Goal: Transaction & Acquisition: Purchase product/service

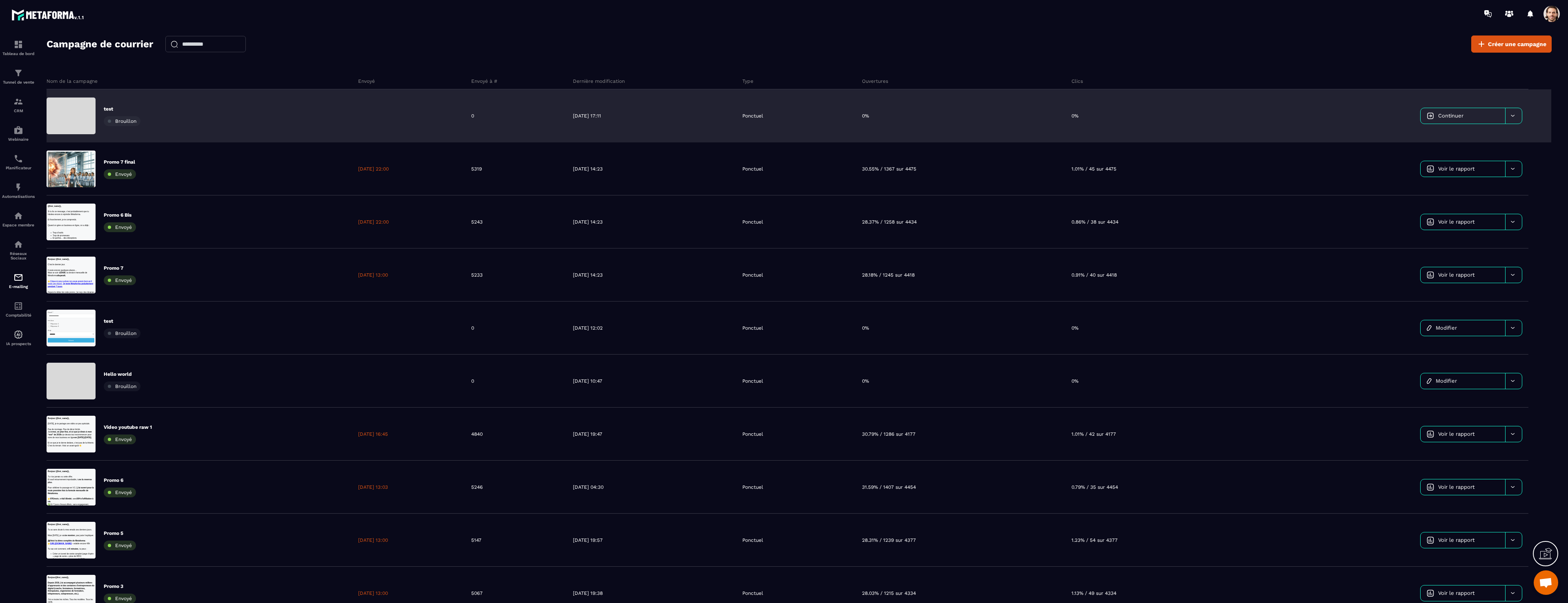
click at [1473, 115] on link "Continuer" at bounding box center [1462, 116] width 85 height 16
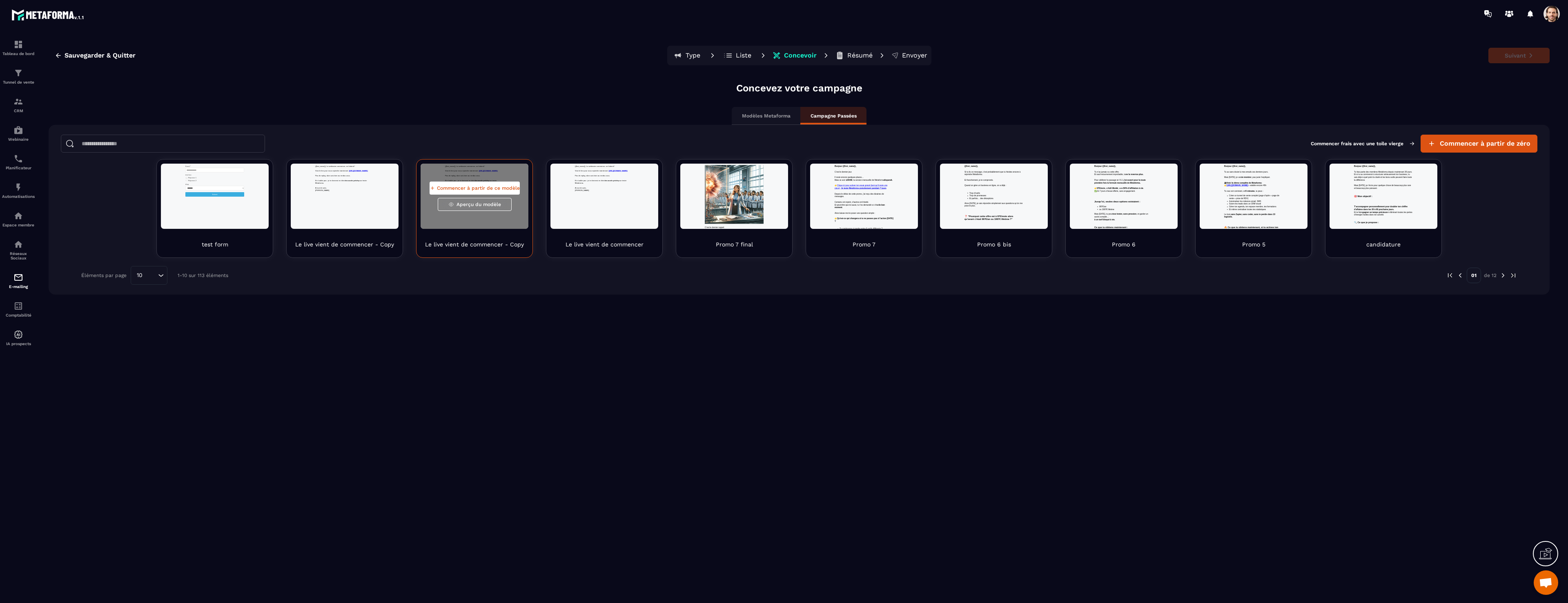
click at [472, 207] on span "Aperçu du modèle" at bounding box center [479, 204] width 45 height 7
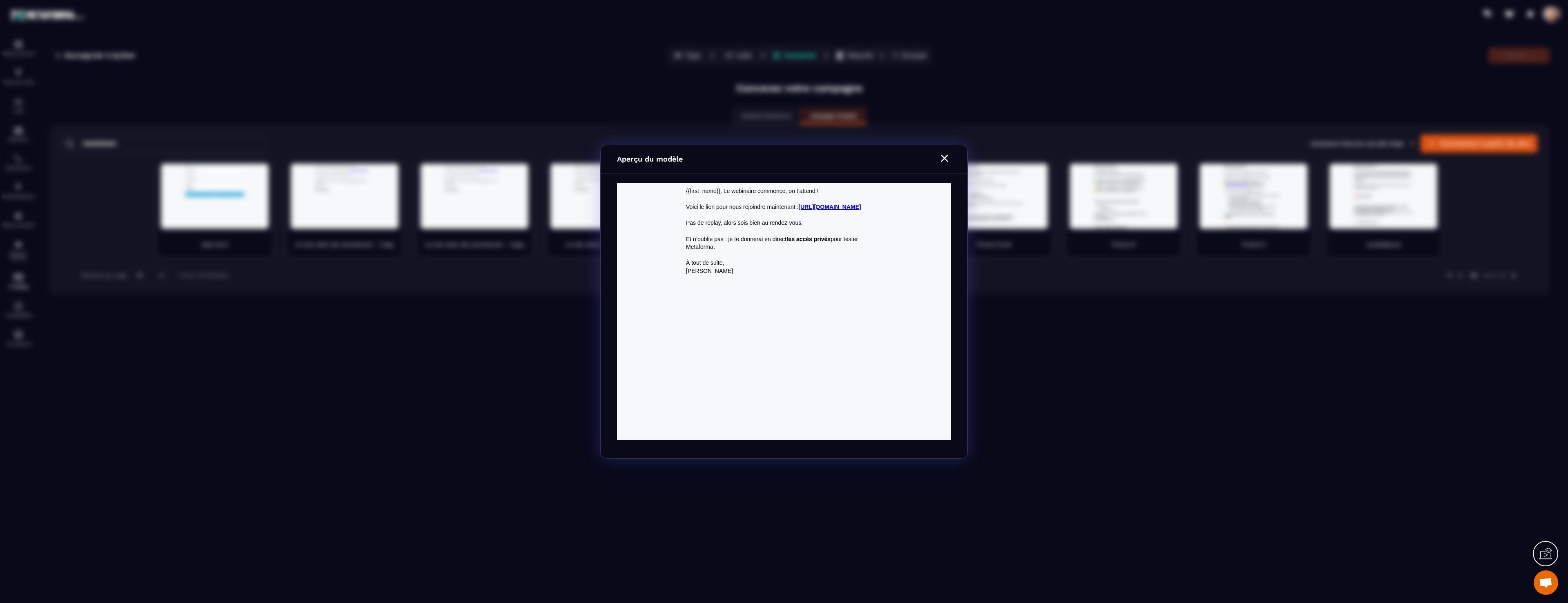
click at [380, 226] on section "Aperçu du modèle" at bounding box center [784, 301] width 1568 height 603
click at [941, 155] on icon "Modal window" at bounding box center [944, 157] width 13 height 13
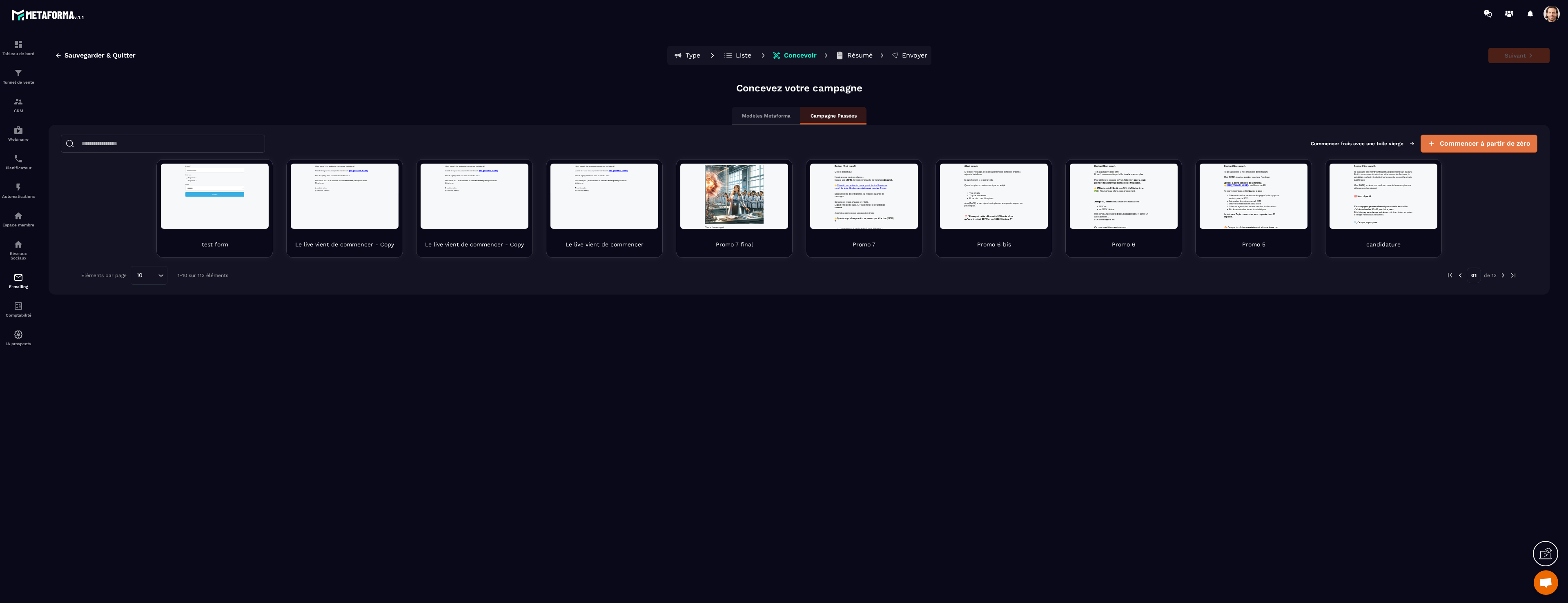
click at [1495, 151] on button "Commencer à partir de zéro" at bounding box center [1478, 144] width 117 height 18
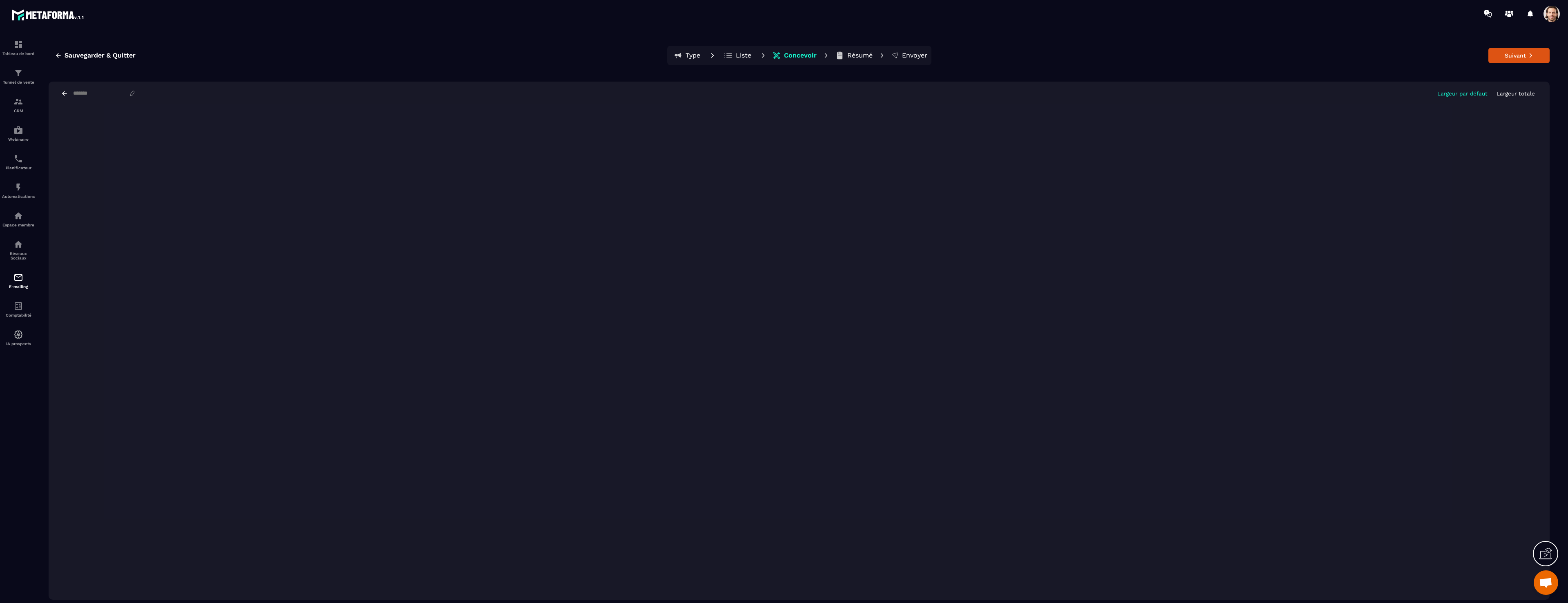
click at [64, 93] on icon at bounding box center [64, 93] width 7 height 7
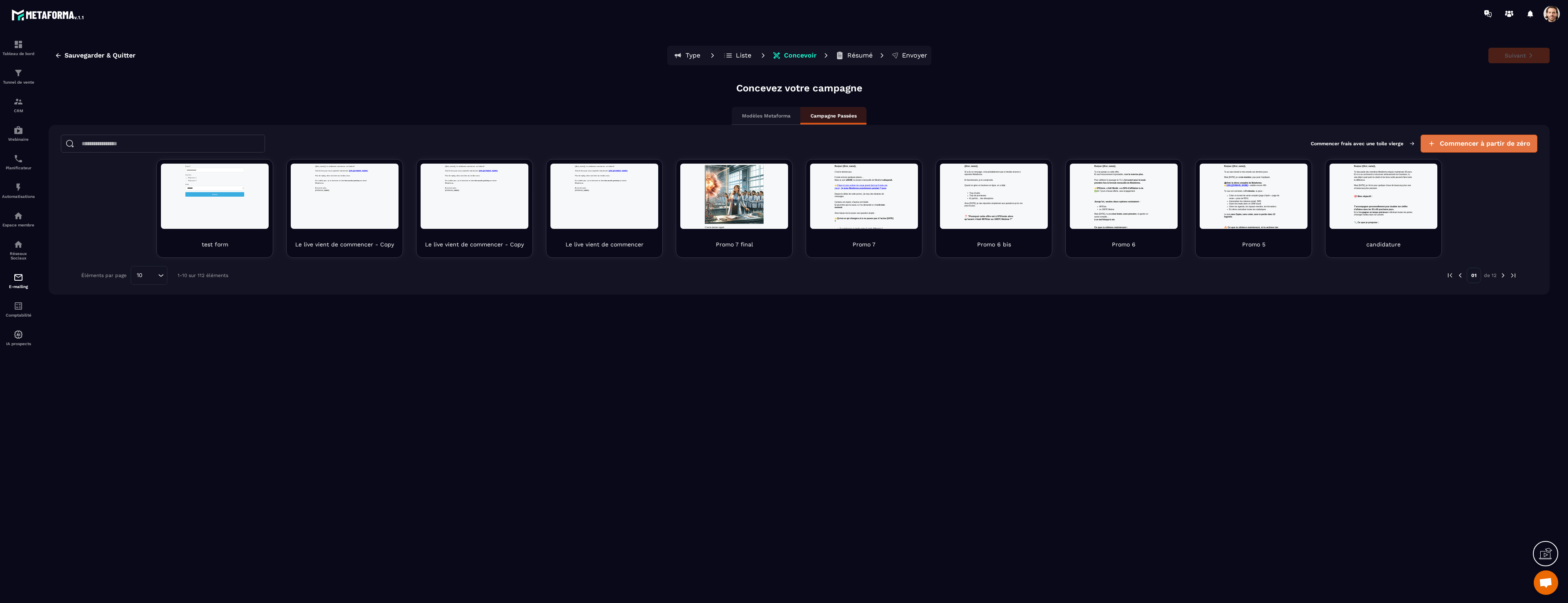
click at [1454, 144] on span "Commencer à partir de zéro" at bounding box center [1484, 144] width 91 height 8
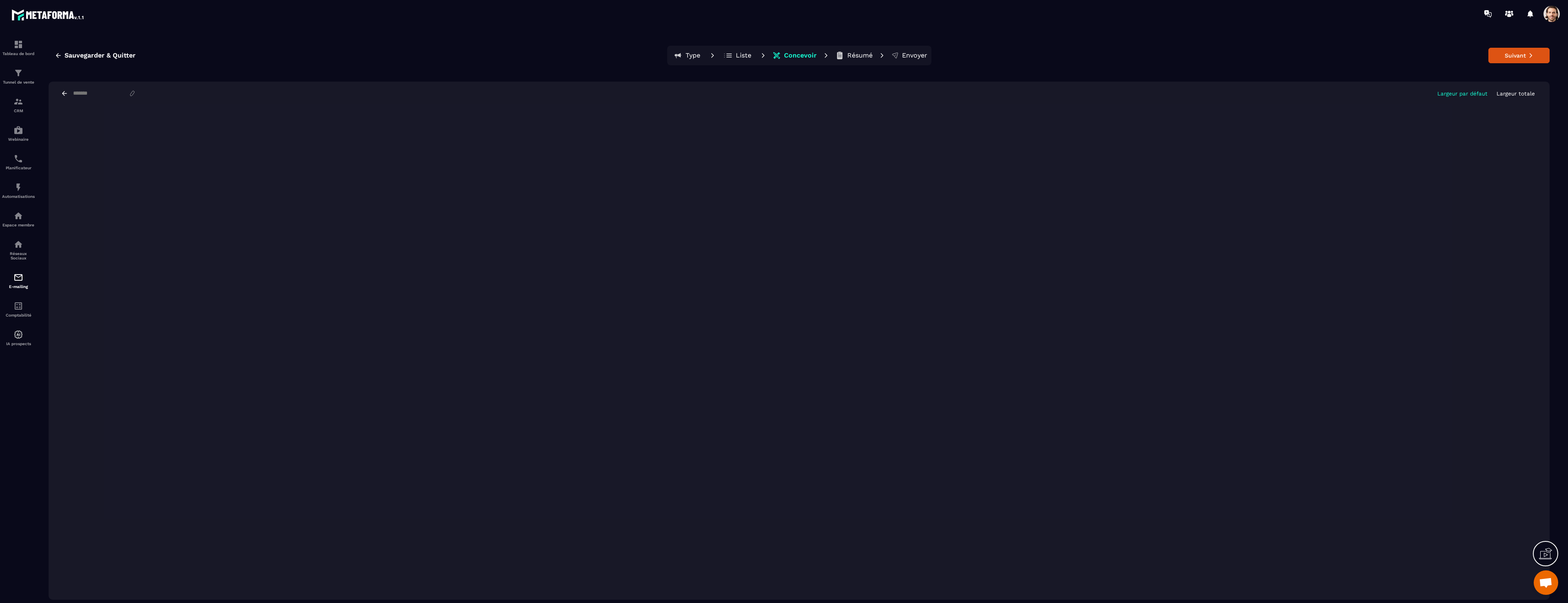
click at [67, 93] on icon at bounding box center [64, 93] width 7 height 7
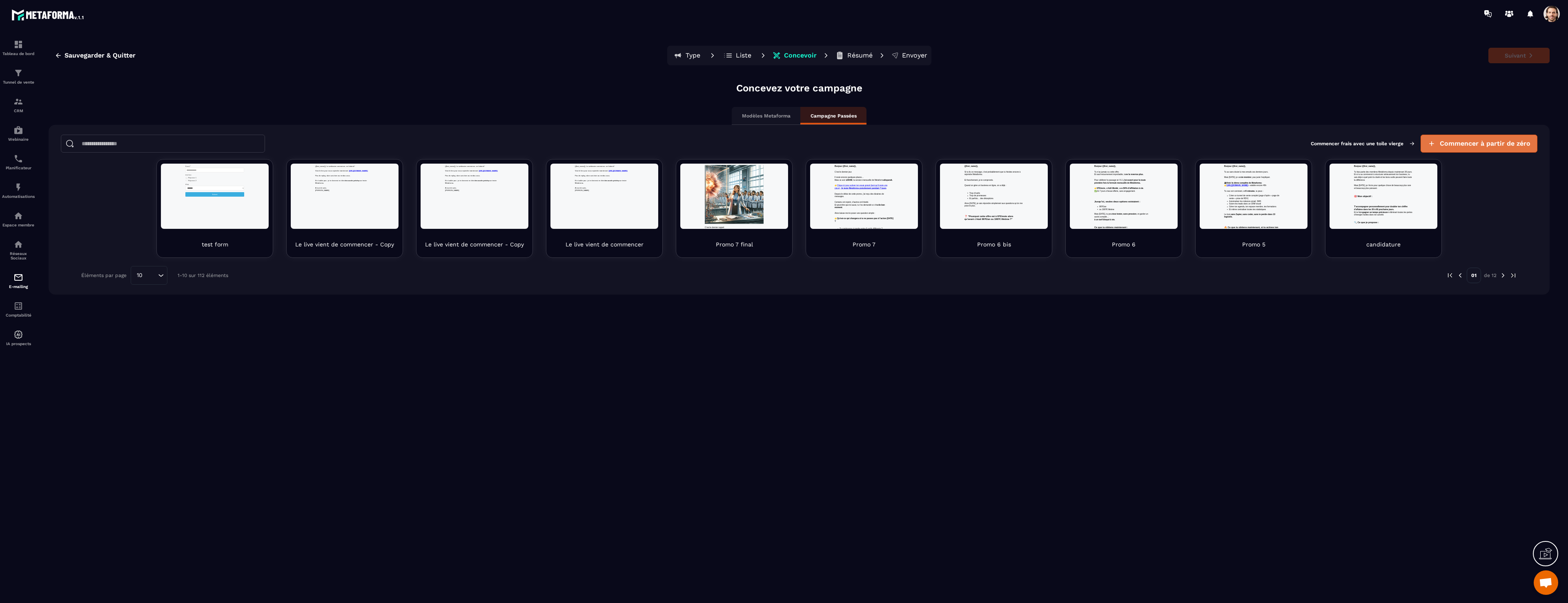
click at [1480, 148] on span "Commencer à partir de zéro" at bounding box center [1484, 144] width 91 height 8
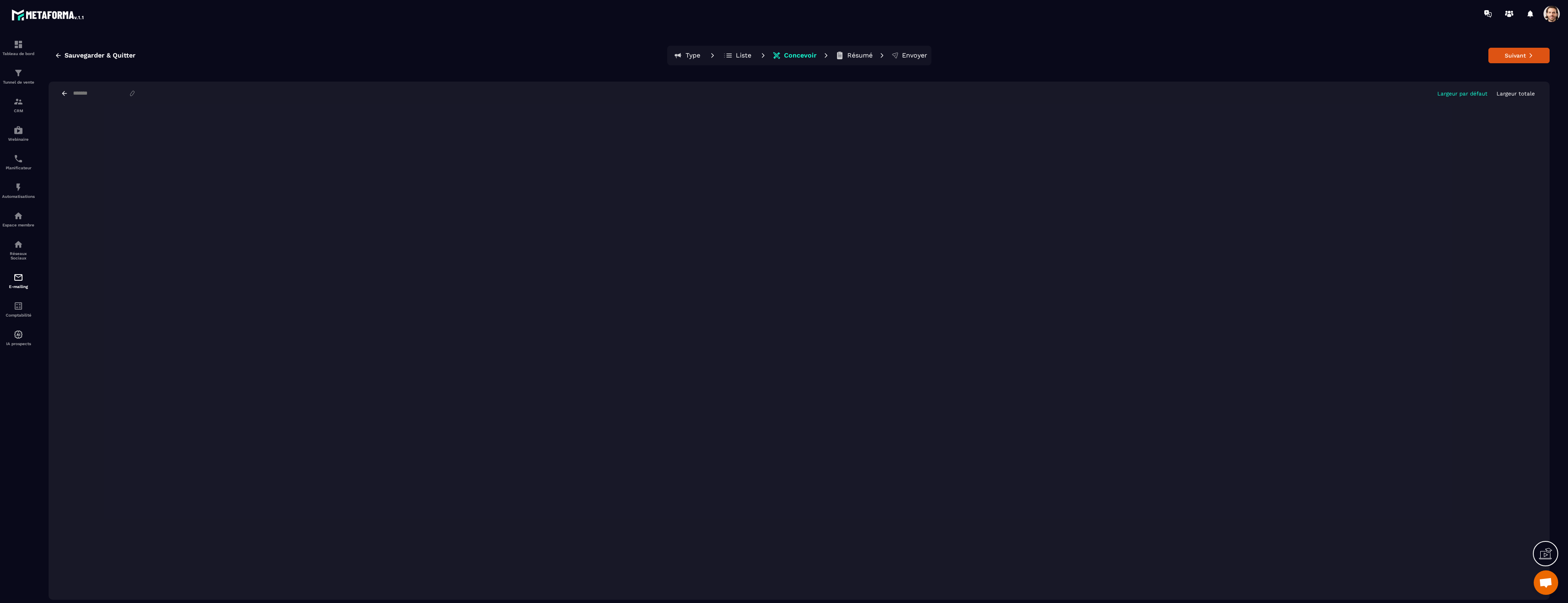
click at [65, 93] on icon at bounding box center [64, 93] width 5 height 5
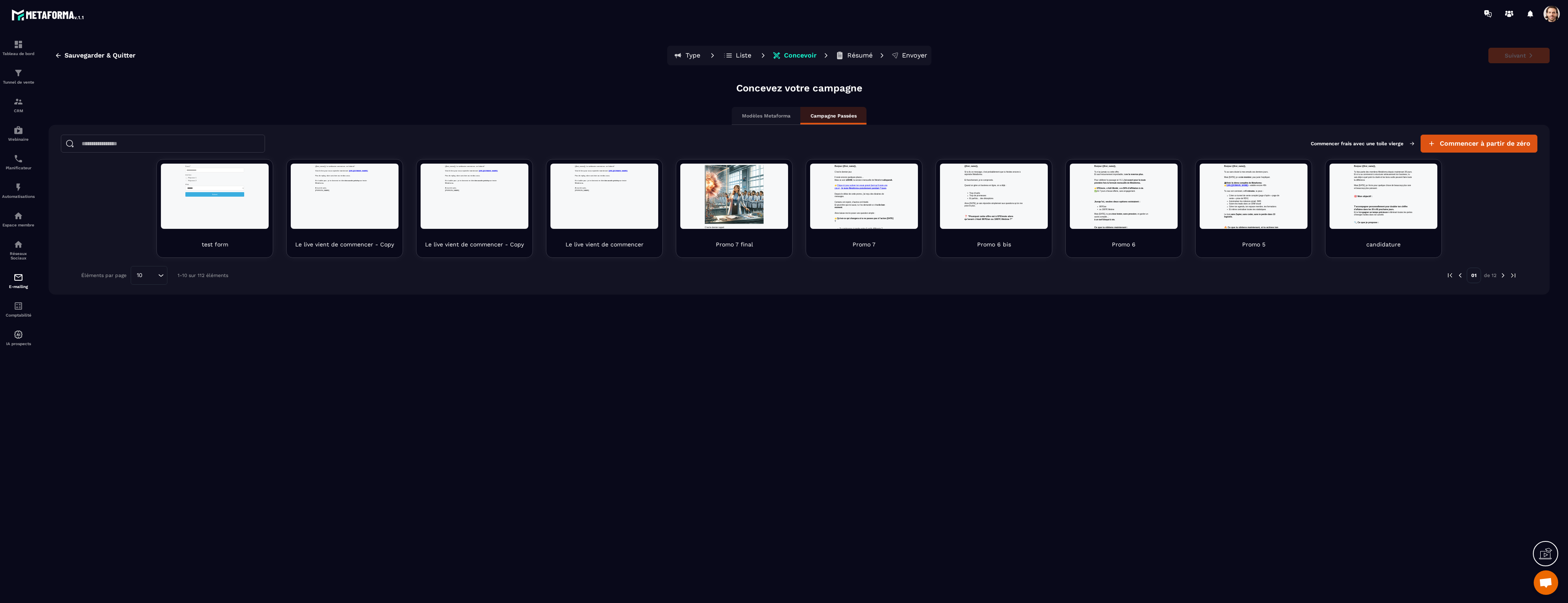
click at [1554, 13] on span at bounding box center [1551, 14] width 16 height 16
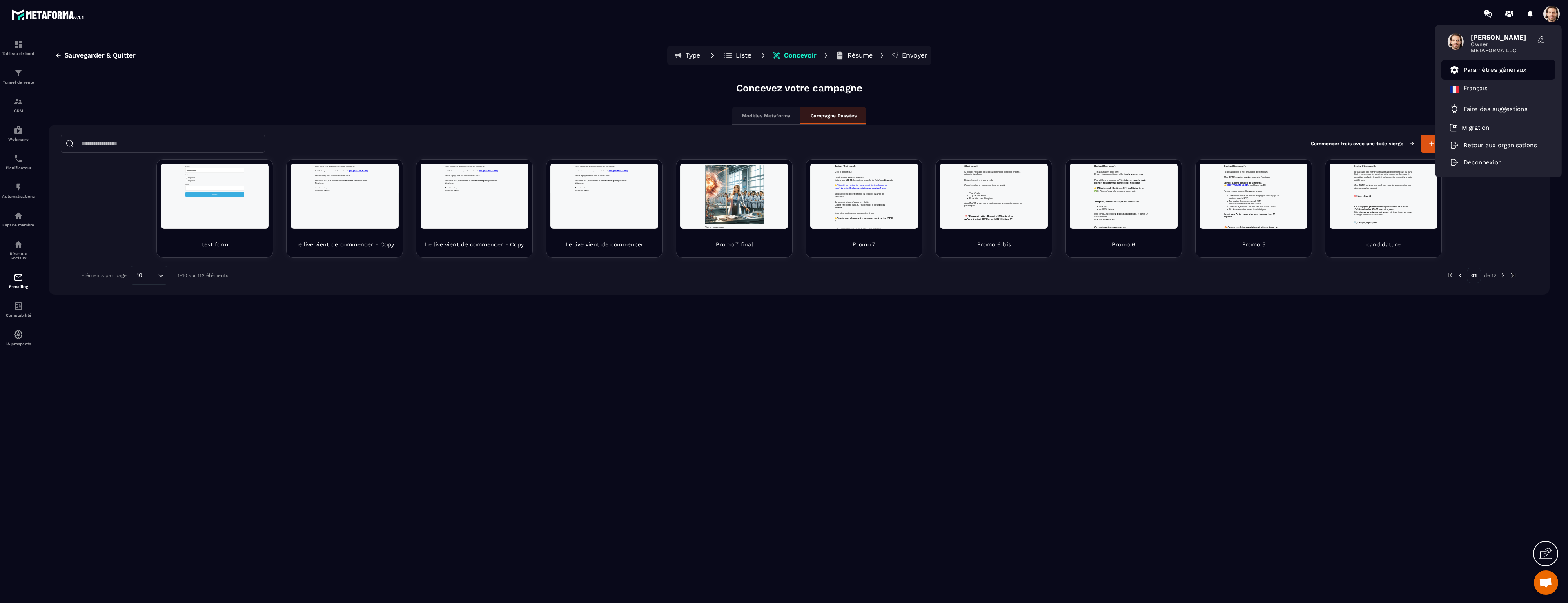
click at [1491, 73] on p "Paramètres généraux" at bounding box center [1494, 69] width 63 height 7
click at [1493, 69] on p "Paramètres généraux" at bounding box center [1494, 69] width 63 height 7
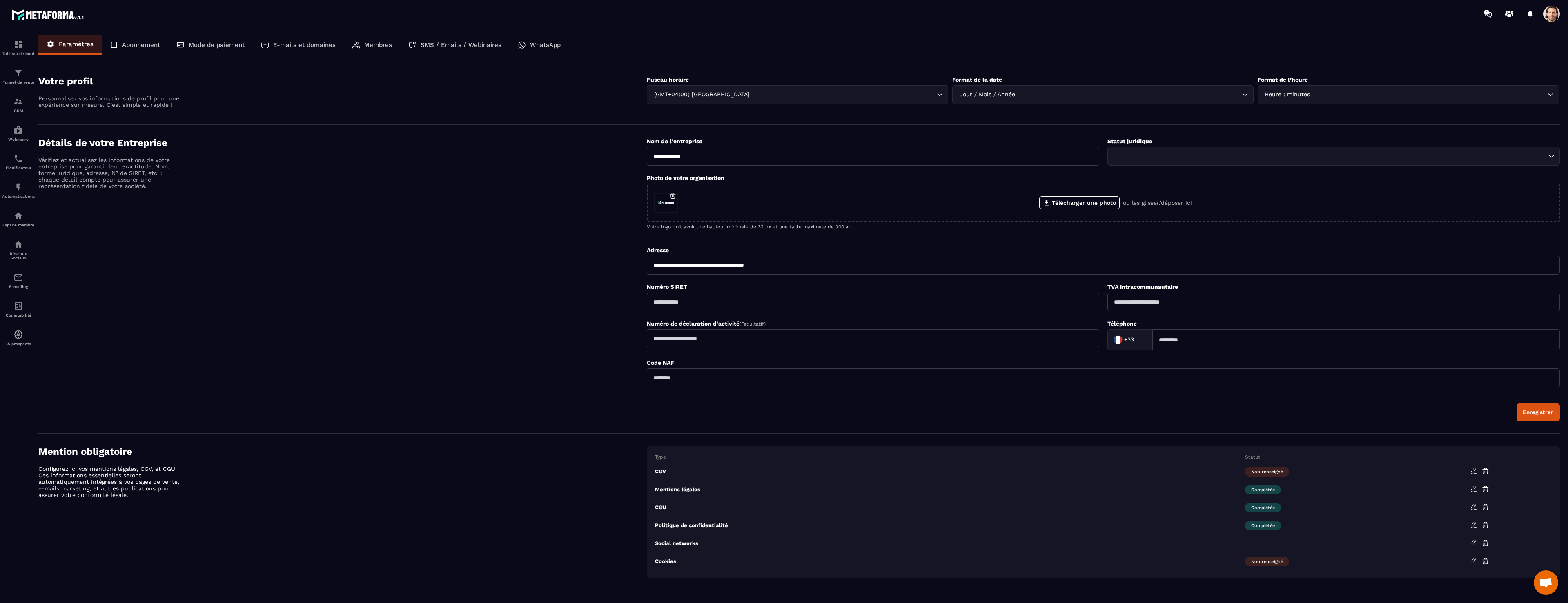
click at [166, 43] on div "Abonnement" at bounding box center [135, 45] width 67 height 20
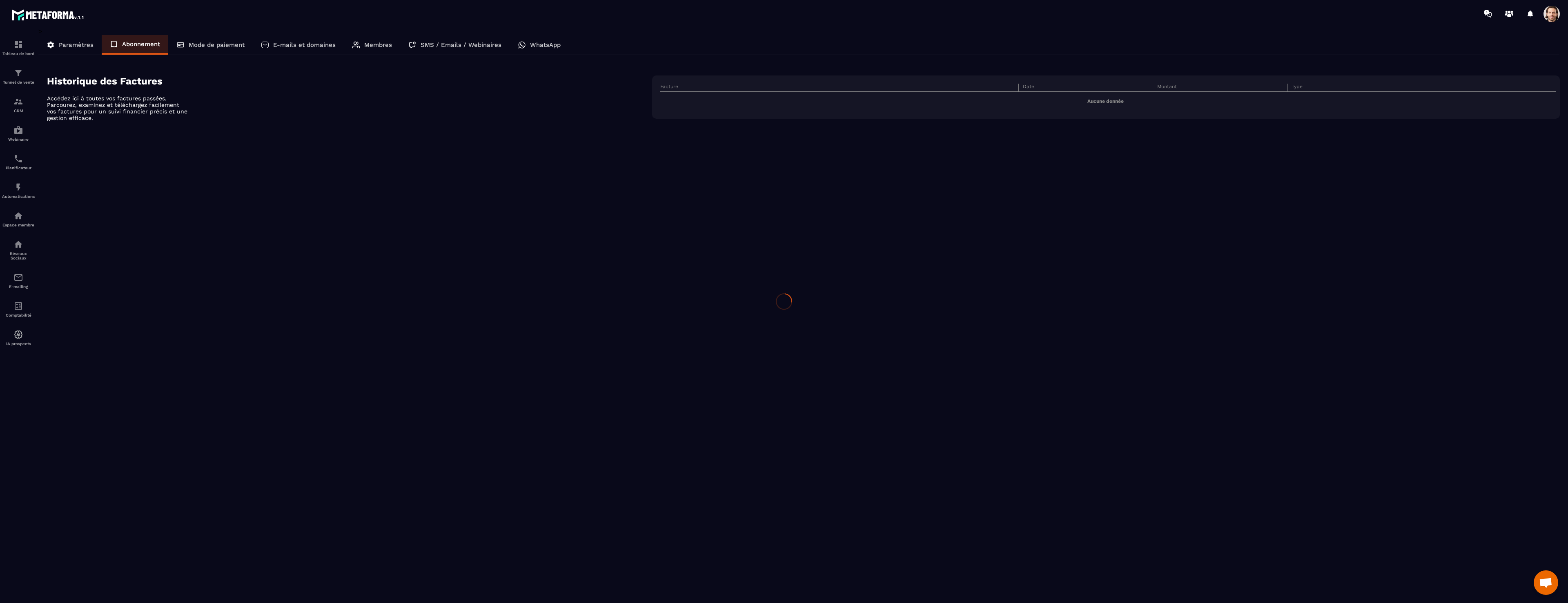
click at [219, 45] on div at bounding box center [784, 301] width 1568 height 603
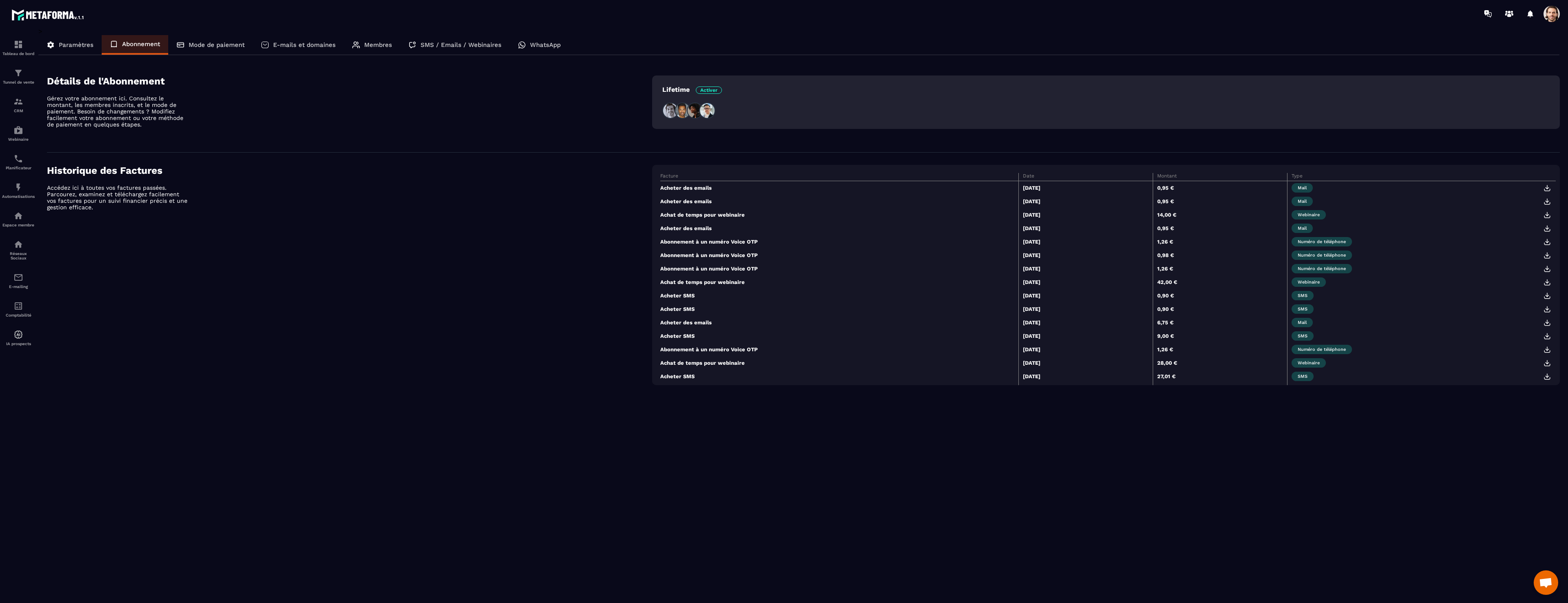
click at [218, 45] on p "Mode de paiement" at bounding box center [216, 44] width 56 height 7
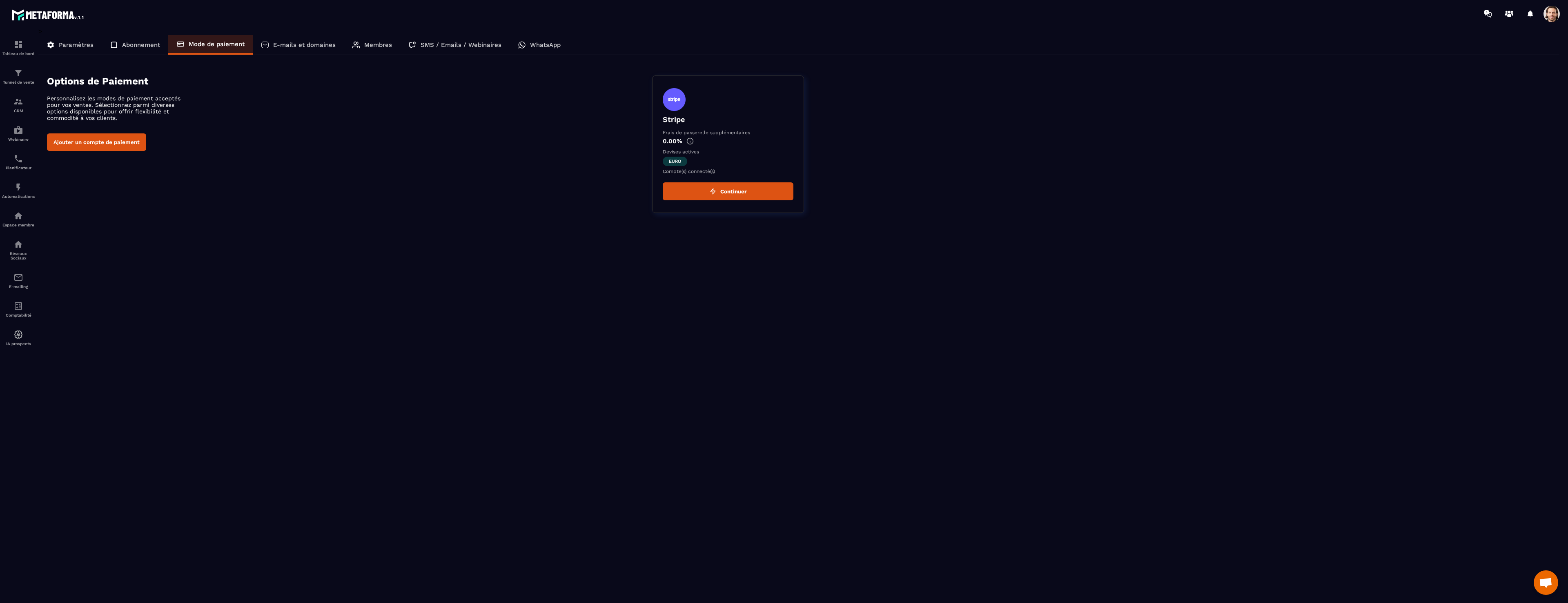
click at [712, 191] on img at bounding box center [712, 191] width 7 height 7
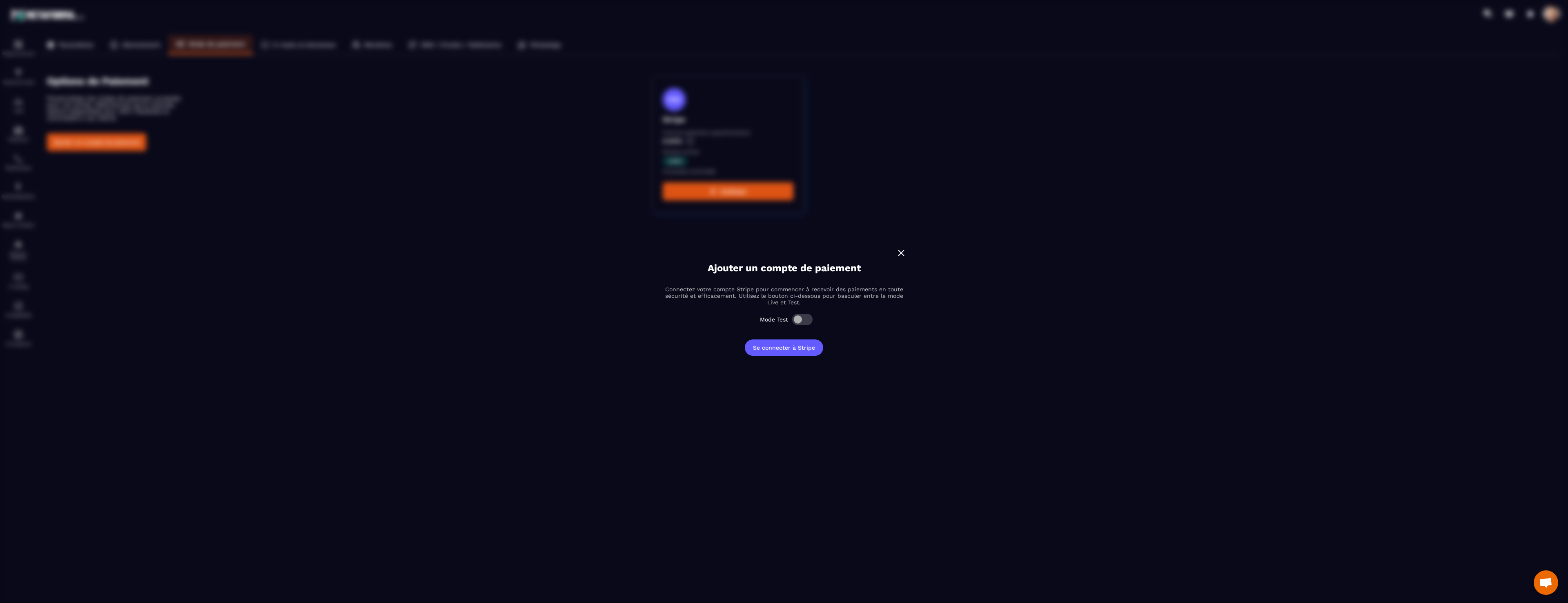
click at [902, 255] on img "Modal window" at bounding box center [901, 252] width 11 height 11
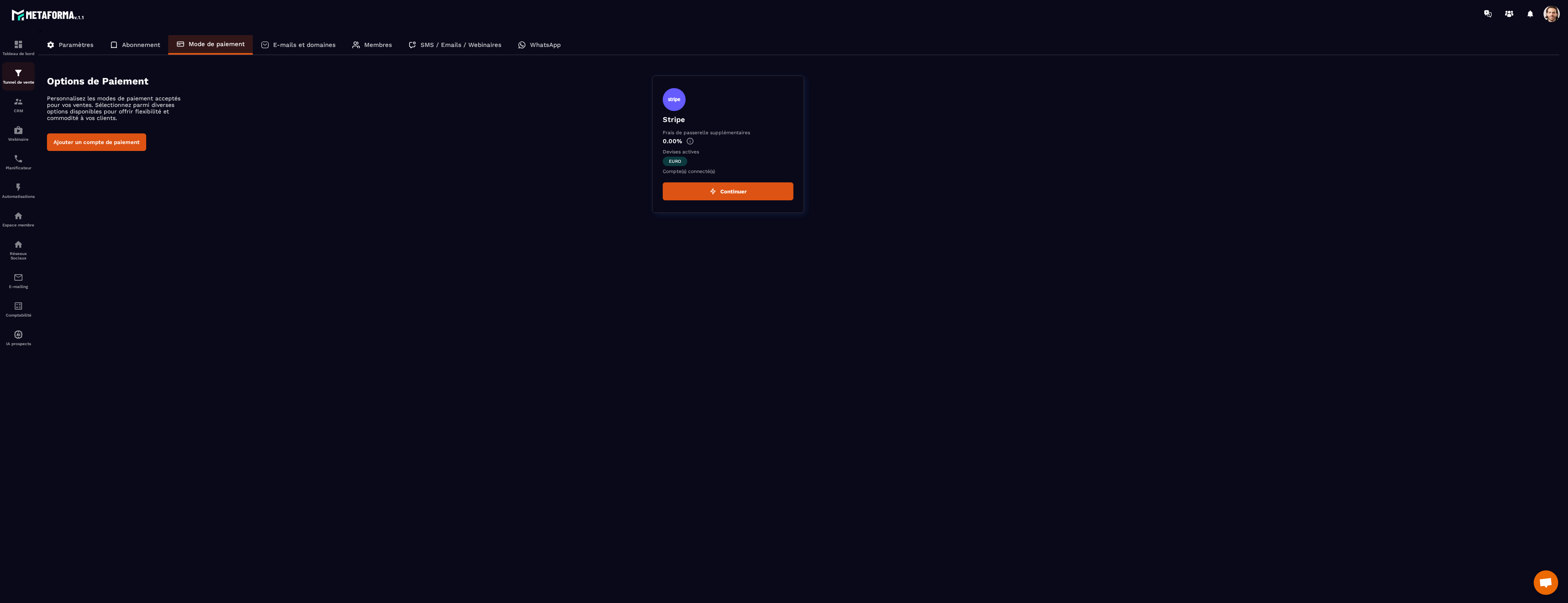
click at [21, 83] on p "Tunnel de vente" at bounding box center [18, 82] width 33 height 5
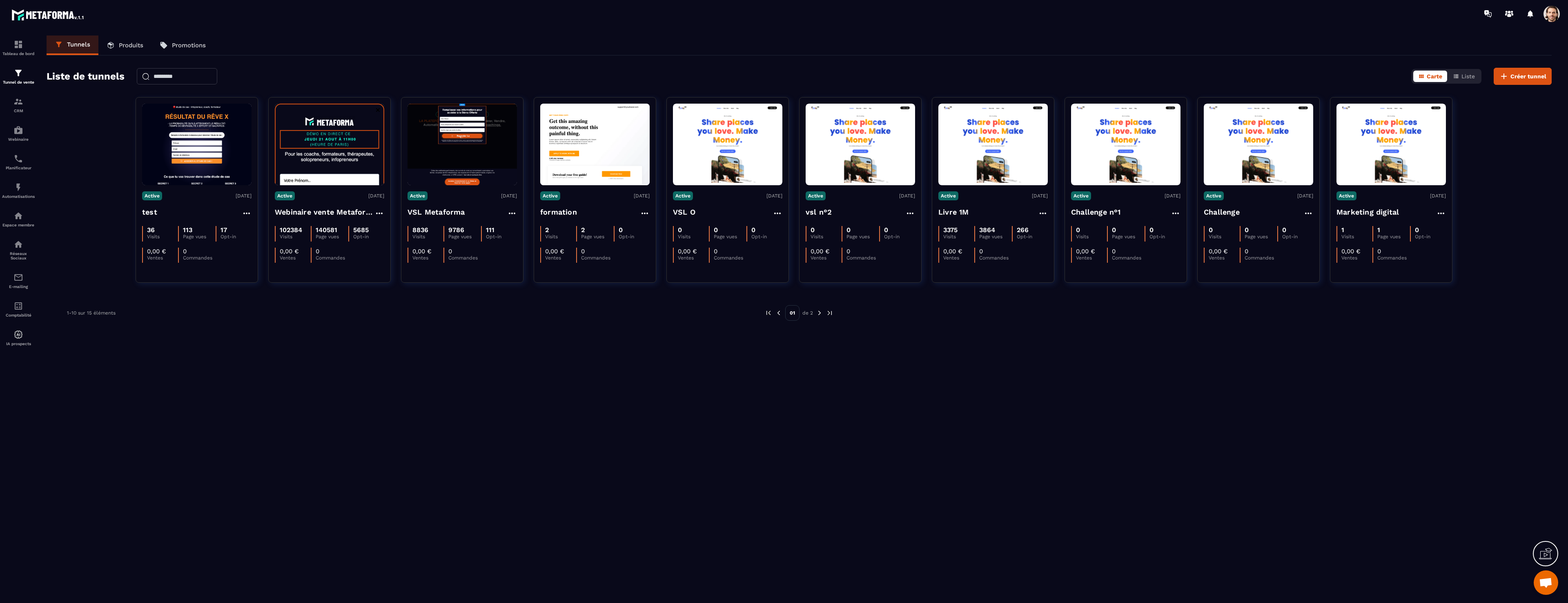
click at [114, 51] on link "Produits" at bounding box center [125, 46] width 53 height 20
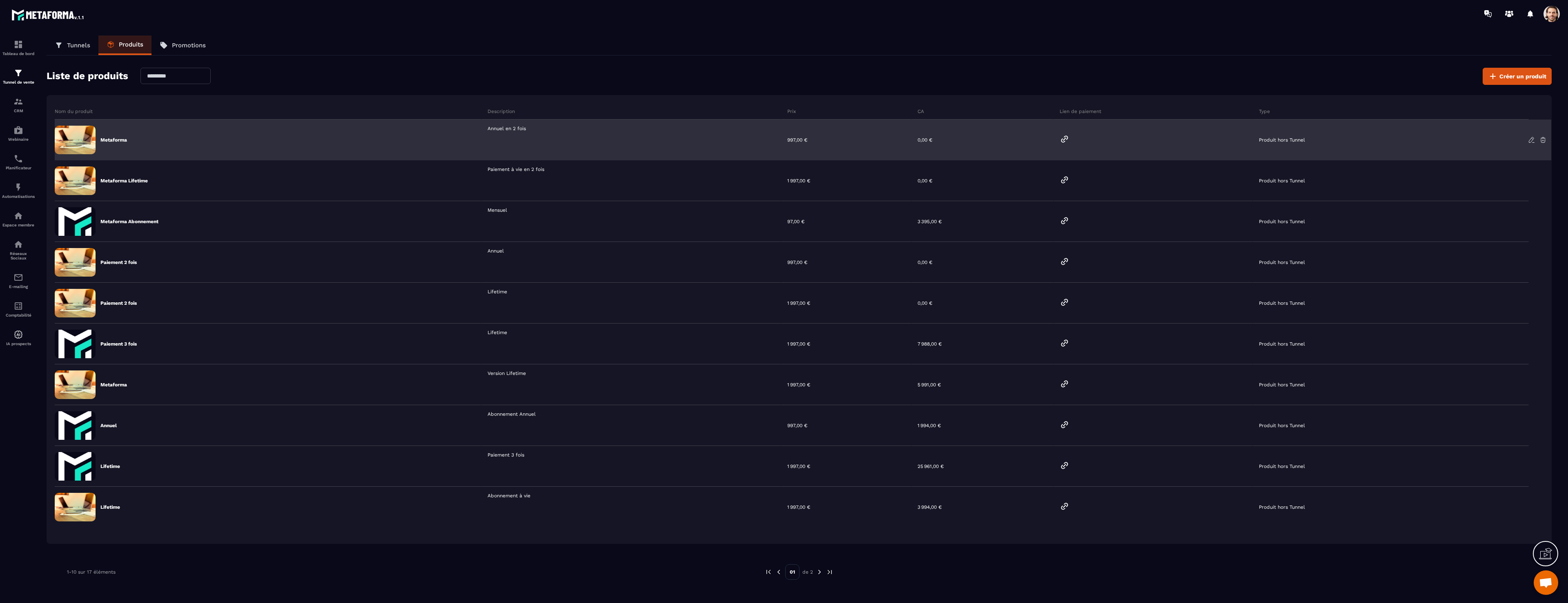
click at [1067, 140] on icon at bounding box center [1064, 140] width 10 height 10
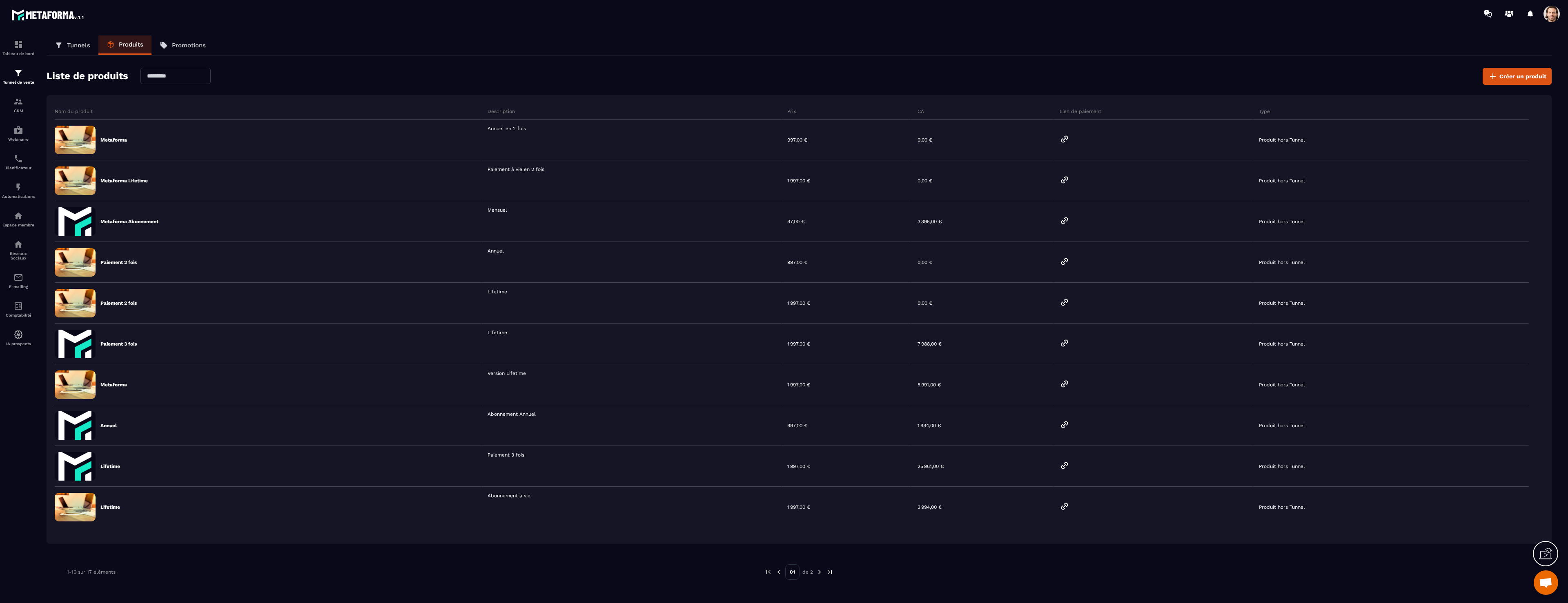
click at [1558, 12] on span at bounding box center [1551, 14] width 16 height 16
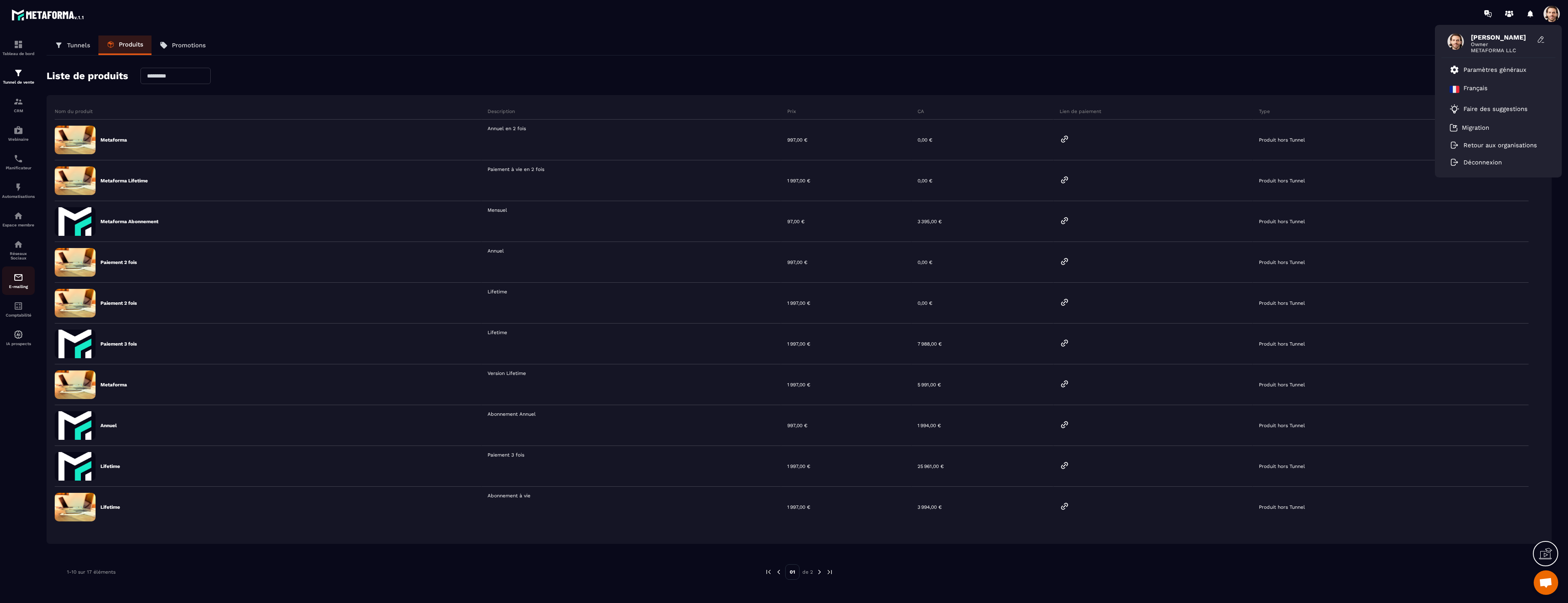
click at [25, 278] on div "E-mailing" at bounding box center [18, 280] width 33 height 16
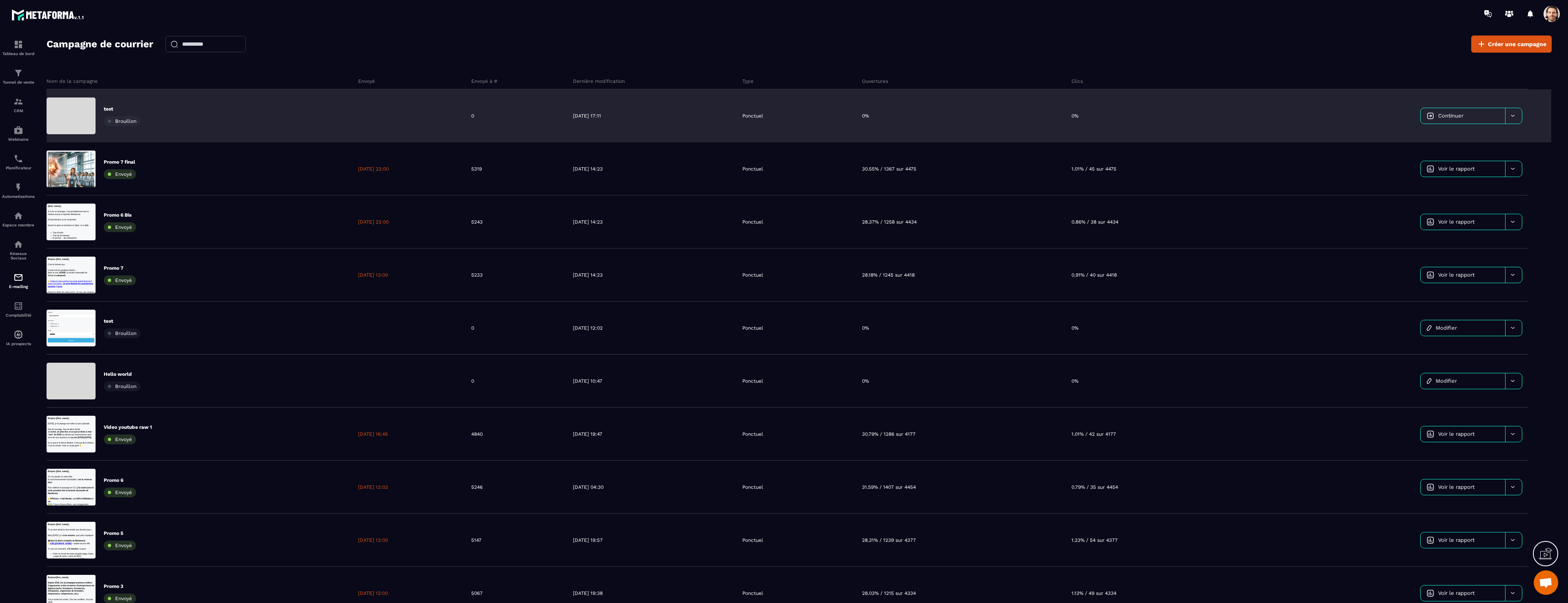
click at [1466, 118] on link "Continuer" at bounding box center [1462, 116] width 85 height 16
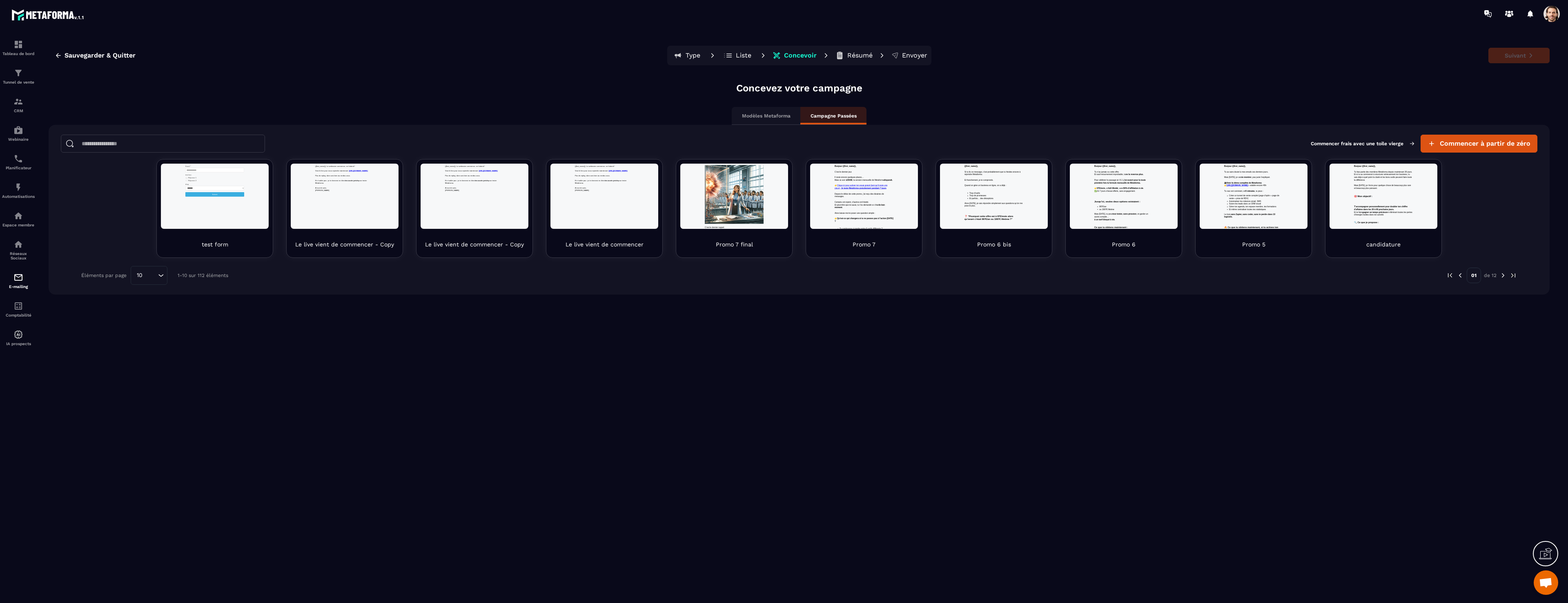
click at [1057, 284] on div "01 de 12" at bounding box center [1160, 275] width 711 height 19
click at [1551, 15] on span at bounding box center [1551, 14] width 16 height 16
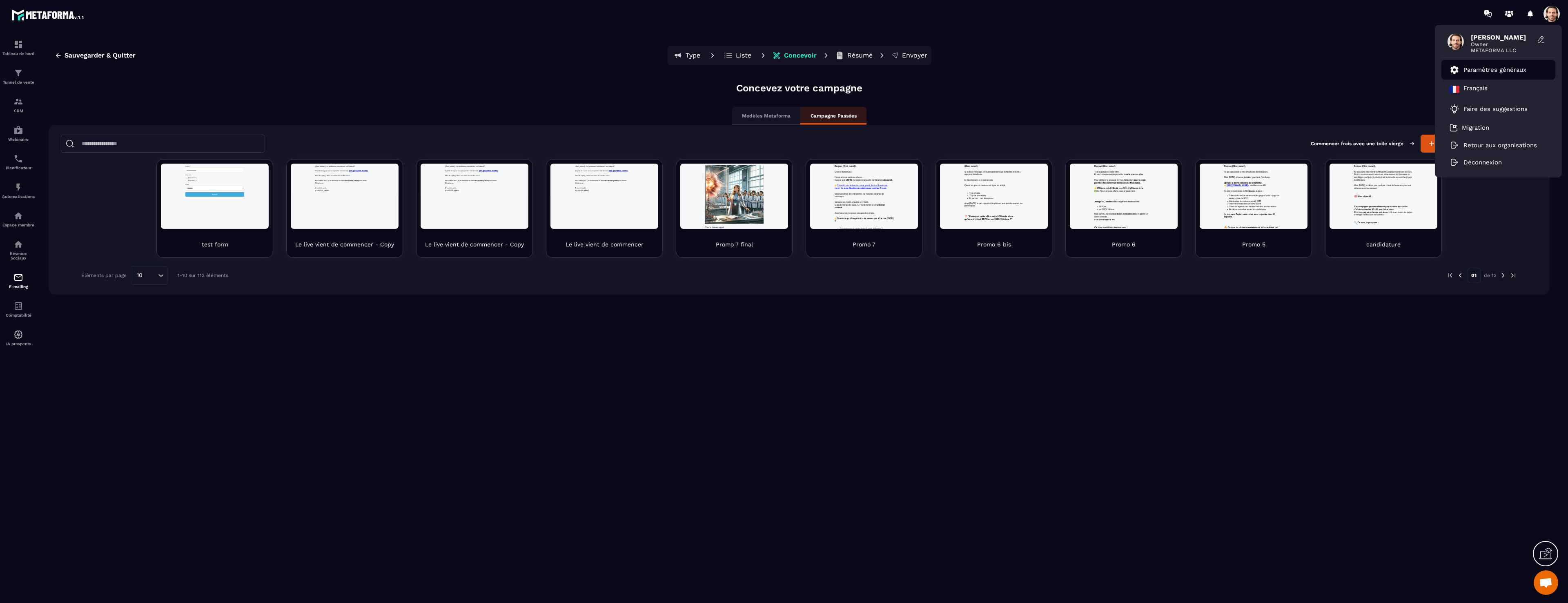
click at [1511, 74] on link "Paramètres généraux" at bounding box center [1487, 70] width 77 height 10
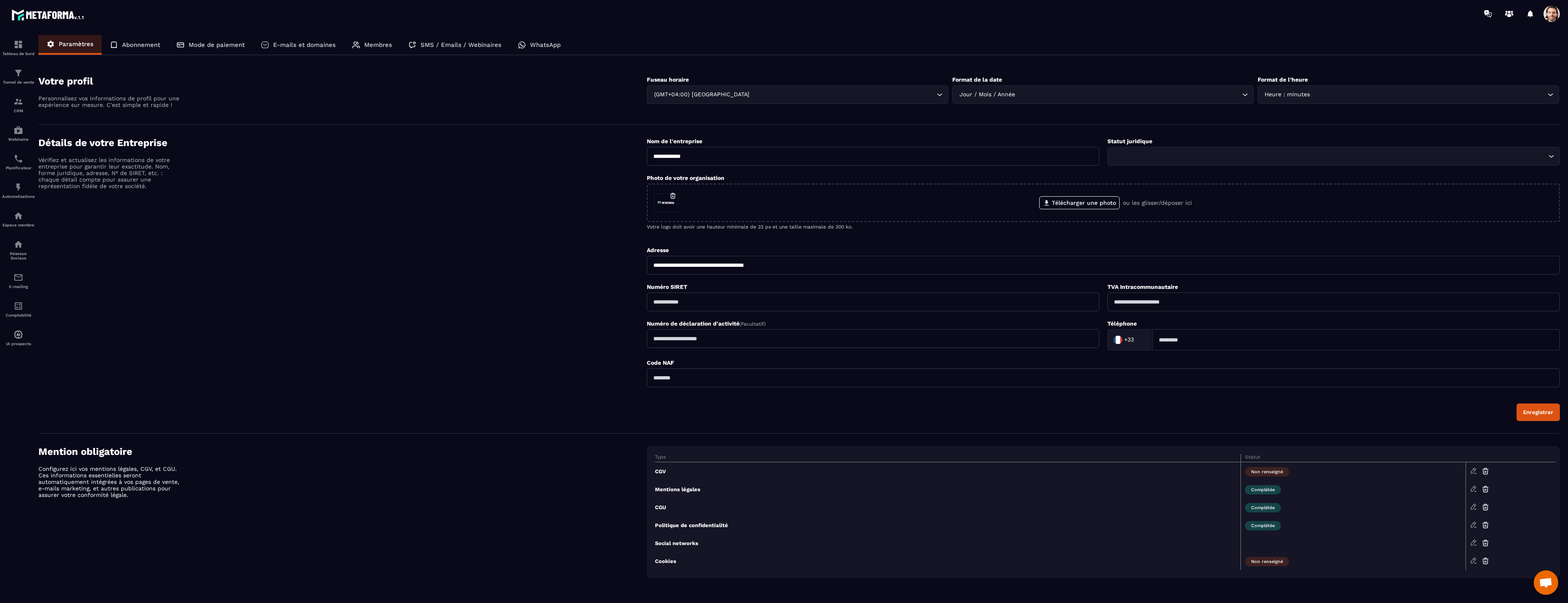
click at [1550, 15] on span at bounding box center [1551, 14] width 16 height 16
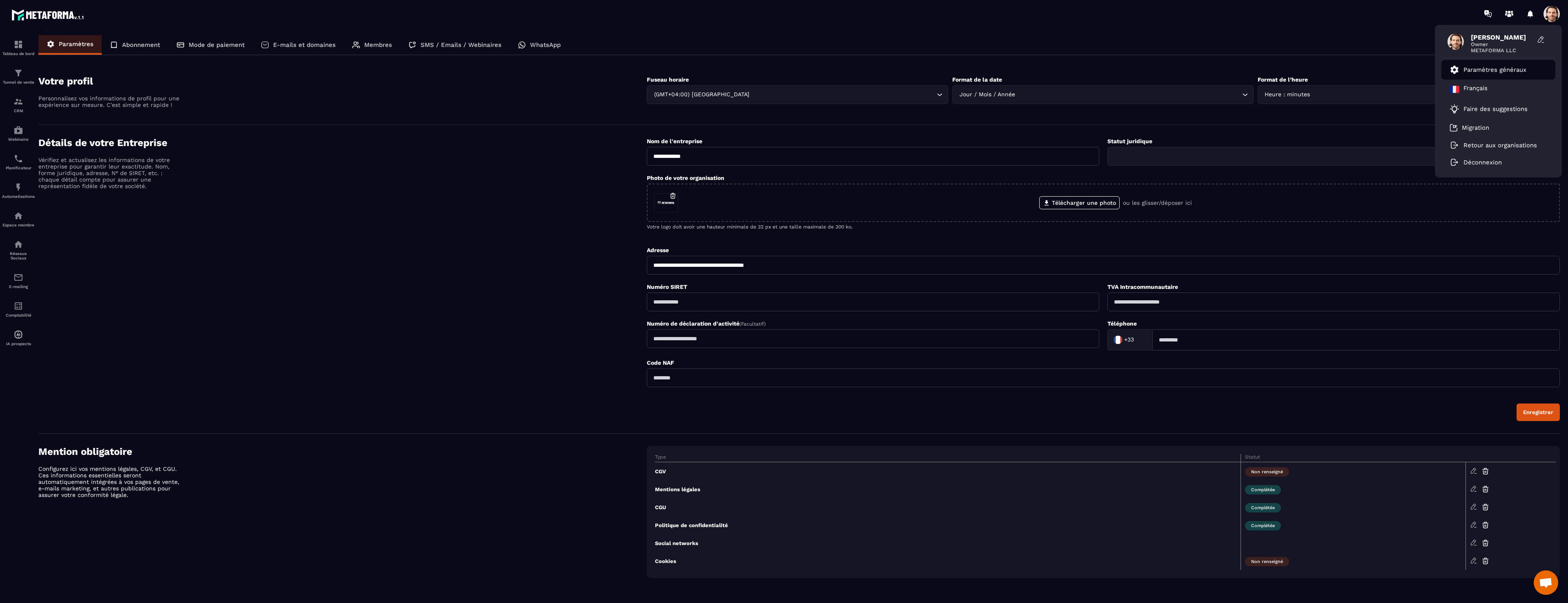
click at [1505, 67] on p "Paramètres généraux" at bounding box center [1494, 69] width 63 height 7
click at [12, 41] on div "Tableau de bord" at bounding box center [18, 48] width 33 height 16
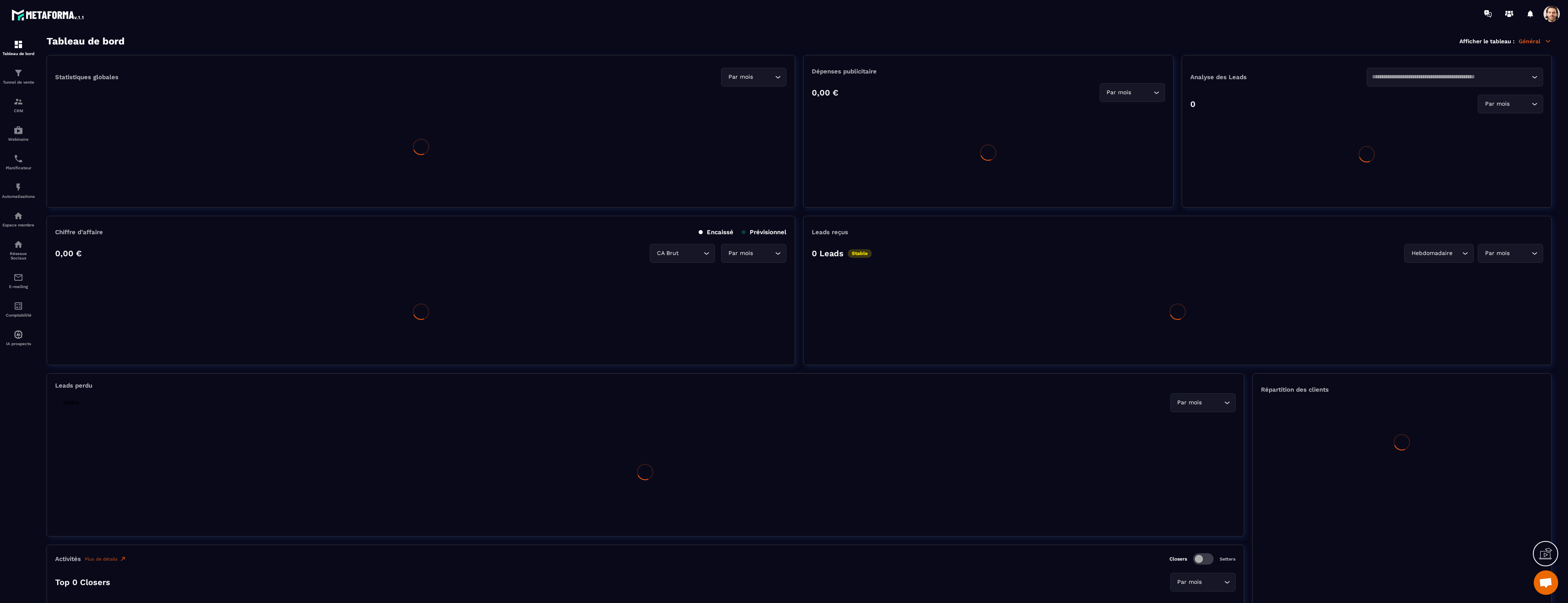
click at [1536, 41] on p "Général" at bounding box center [1534, 41] width 33 height 7
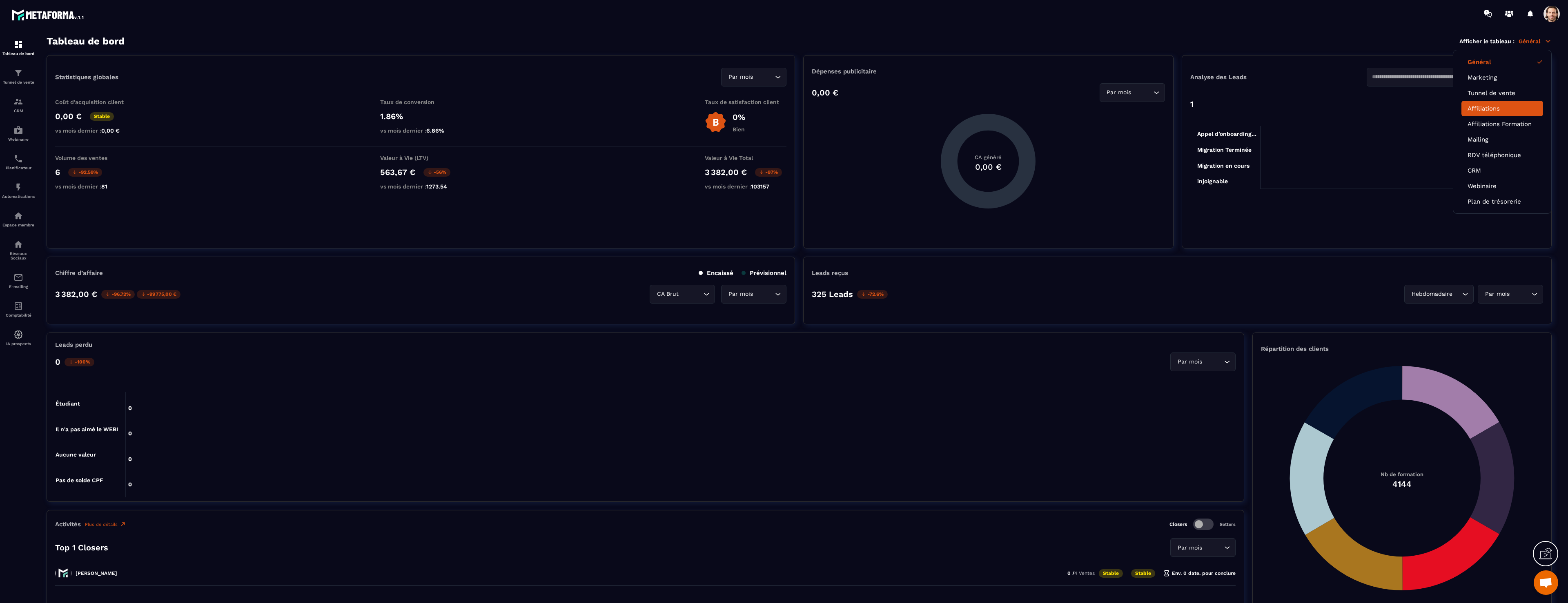
click at [1500, 111] on link "Affiliations" at bounding box center [1502, 108] width 70 height 7
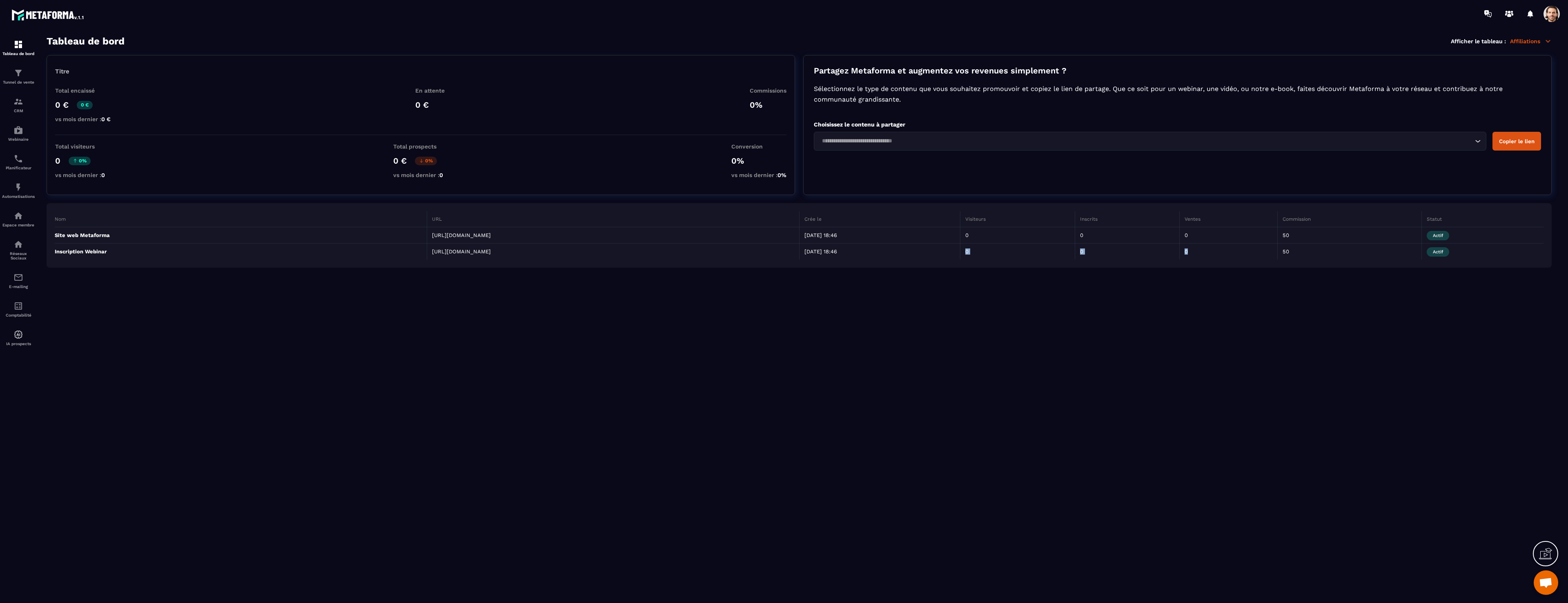
drag, startPoint x: 1199, startPoint y: 251, endPoint x: 984, endPoint y: 253, distance: 215.0
click at [984, 253] on tr "Inscription Webinar [URL][DOMAIN_NAME] [DATE] 18:46 0 0 0 50 Actif" at bounding box center [799, 251] width 1488 height 16
drag, startPoint x: 434, startPoint y: 105, endPoint x: 405, endPoint y: 104, distance: 29.0
click at [400, 104] on div "Total encaissé 0 € 0 € vs mois dernier : 0 € En attente 0 € Commissions 0%" at bounding box center [420, 112] width 731 height 48
click at [440, 105] on p "0 €" at bounding box center [429, 105] width 29 height 10
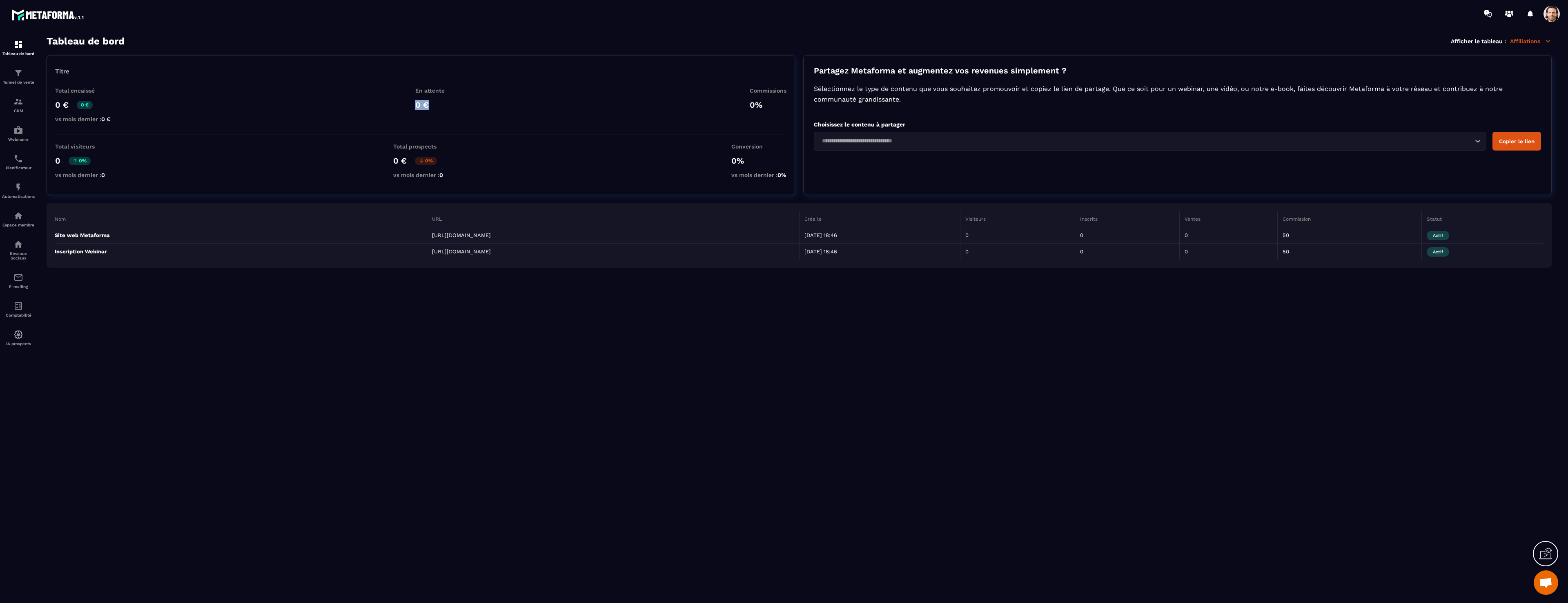
drag, startPoint x: 433, startPoint y: 105, endPoint x: 414, endPoint y: 105, distance: 19.0
click at [413, 106] on div "Total encaissé 0 € 0 € vs mois dernier : 0 € En attente 0 € Commissions 0%" at bounding box center [420, 112] width 731 height 48
click at [419, 106] on p "0 €" at bounding box center [429, 105] width 29 height 10
drag, startPoint x: 417, startPoint y: 106, endPoint x: 432, endPoint y: 104, distance: 15.1
click at [431, 106] on p "0 €" at bounding box center [429, 105] width 29 height 10
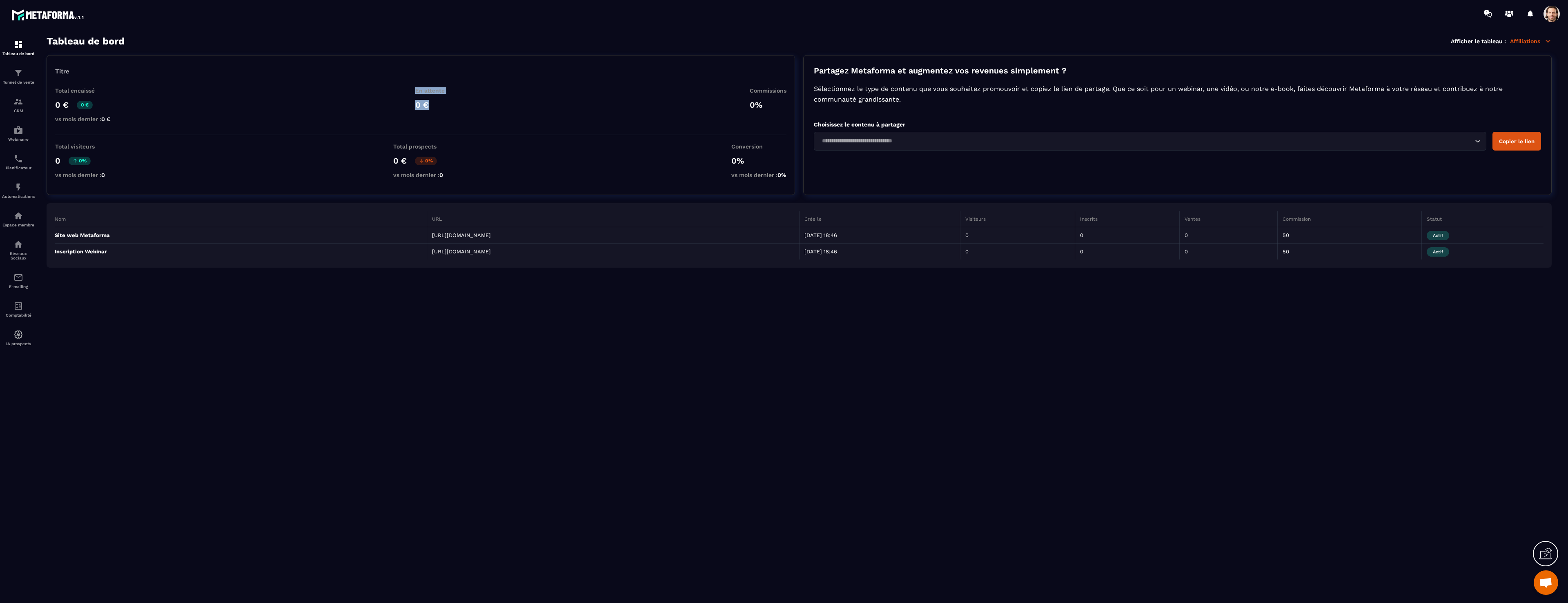
drag, startPoint x: 411, startPoint y: 91, endPoint x: 445, endPoint y: 116, distance: 42.2
click at [445, 116] on div "Total encaissé 0 € 0 € vs mois dernier : 0 € En attente 0 € Commissions 0%" at bounding box center [420, 112] width 731 height 48
drag, startPoint x: 412, startPoint y: 81, endPoint x: 420, endPoint y: 92, distance: 13.6
click at [412, 82] on div "Titre Total encaissé 0 € 0 € vs mois dernier : 0 € En attente 0 € Commissions 0…" at bounding box center [421, 125] width 748 height 140
drag, startPoint x: 418, startPoint y: 92, endPoint x: 446, endPoint y: 108, distance: 32.2
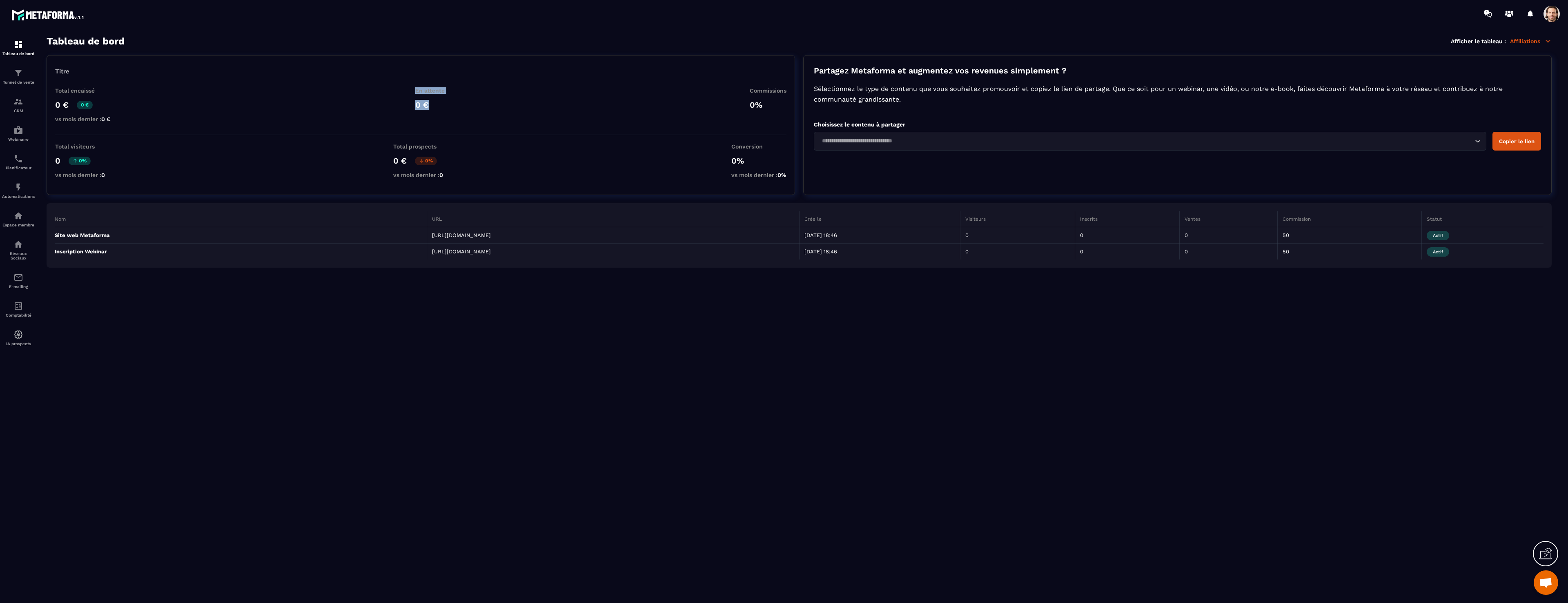
click at [445, 108] on div "En attente 0 €" at bounding box center [429, 102] width 29 height 29
click at [446, 108] on div "Total encaissé 0 € 0 € vs mois dernier : 0 € En attente 0 € Commissions 0%" at bounding box center [420, 112] width 731 height 48
drag, startPoint x: 416, startPoint y: 105, endPoint x: 426, endPoint y: 106, distance: 10.0
click at [426, 106] on p "0 €" at bounding box center [429, 105] width 29 height 10
click at [450, 109] on div "Total encaissé 0 € 0 € vs mois dernier : 0 € En attente 0 € Commissions 0%" at bounding box center [420, 112] width 731 height 48
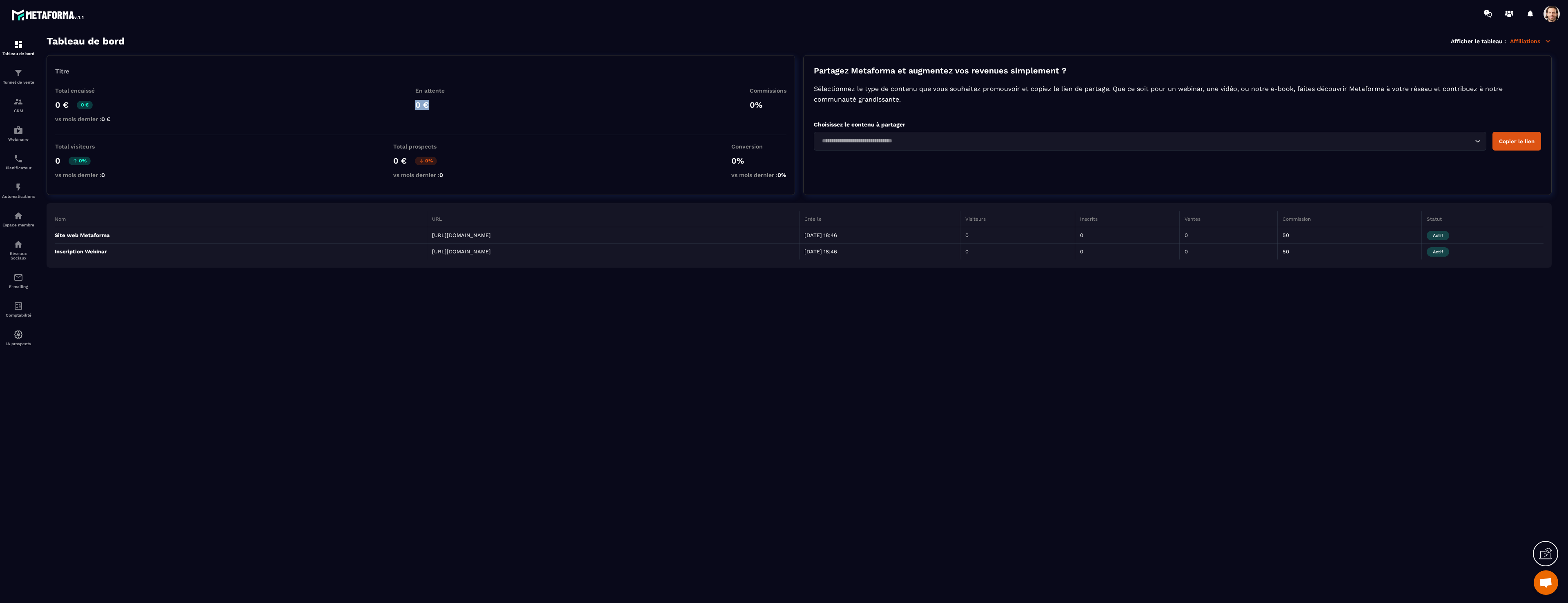
drag, startPoint x: 416, startPoint y: 106, endPoint x: 450, endPoint y: 108, distance: 34.1
click at [450, 108] on div "Total encaissé 0 € 0 € vs mois dernier : 0 € En attente 0 € Commissions 0%" at bounding box center [420, 112] width 731 height 48
drag, startPoint x: 54, startPoint y: 90, endPoint x: 70, endPoint y: 106, distance: 22.6
click at [68, 106] on div "Titre Total encaissé 0 € 0 € vs mois dernier : 0 € En attente 0 € Commissions 0…" at bounding box center [421, 125] width 748 height 140
click at [73, 107] on div "0 € 0 €" at bounding box center [83, 105] width 56 height 10
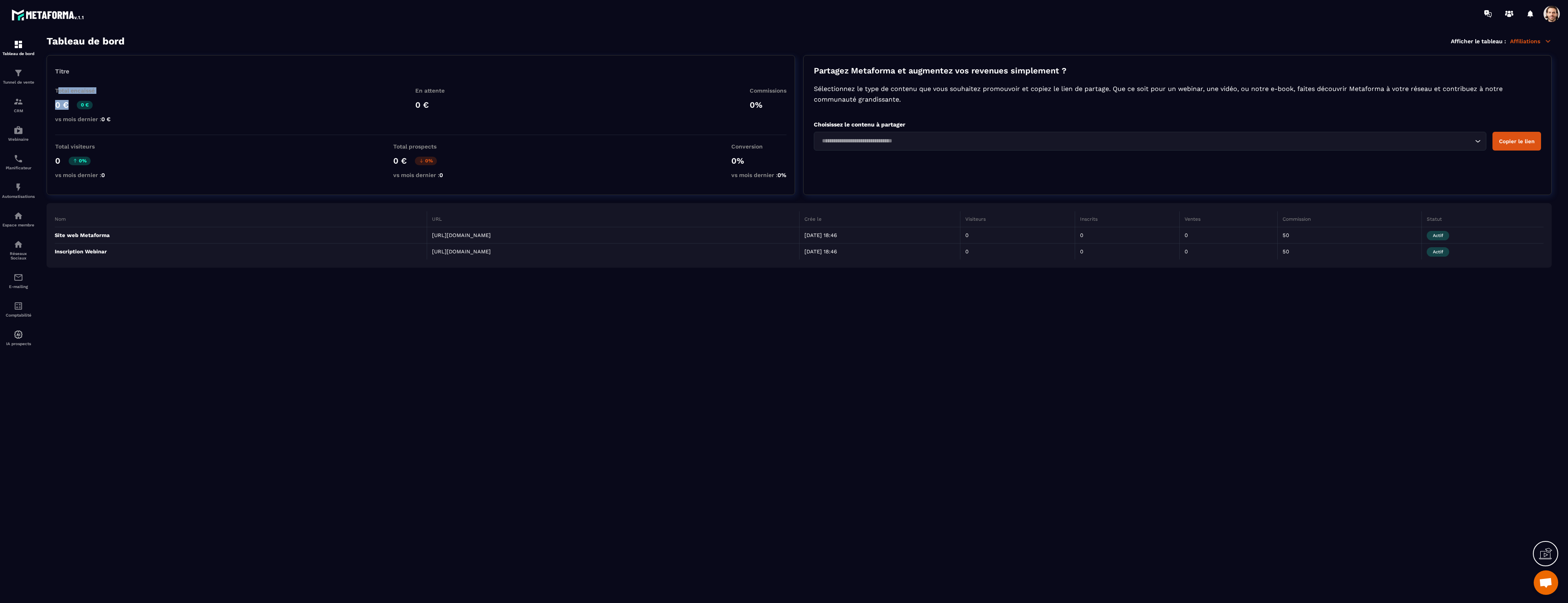
drag, startPoint x: 72, startPoint y: 109, endPoint x: 81, endPoint y: 100, distance: 12.7
click at [54, 91] on div "Titre Total encaissé 0 € 0 € vs mois dernier : 0 € En attente 0 € Commissions 0…" at bounding box center [421, 125] width 748 height 140
click at [180, 113] on div "Total encaissé 0 € 0 € vs mois dernier : 0 € En attente 0 € Commissions 0%" at bounding box center [420, 112] width 731 height 48
drag, startPoint x: 57, startPoint y: 104, endPoint x: 78, endPoint y: 105, distance: 21.0
click at [78, 105] on div "Titre Total encaissé 0 € 0 € vs mois dernier : 0 € En attente 0 € Commissions 0…" at bounding box center [421, 125] width 748 height 140
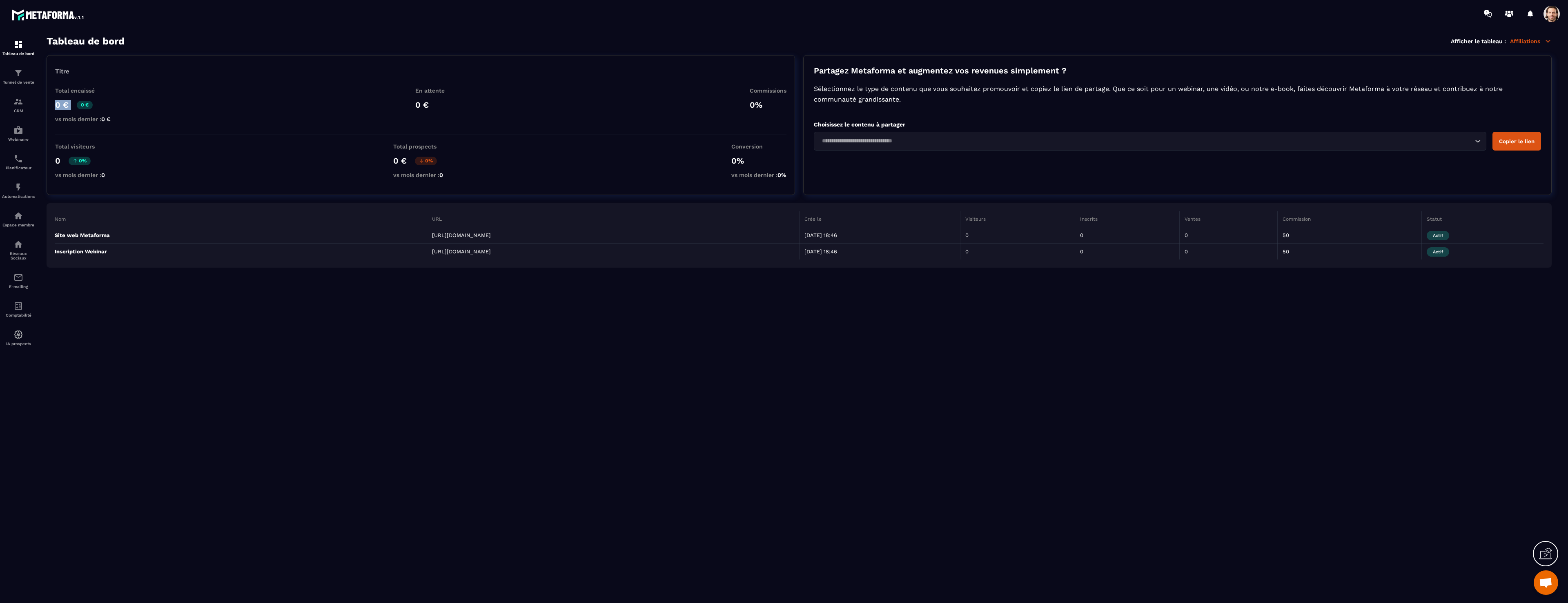
click at [60, 106] on p "0 €" at bounding box center [62, 105] width 14 height 10
drag, startPoint x: 57, startPoint y: 105, endPoint x: 75, endPoint y: 106, distance: 18.0
click at [75, 106] on div "0 € 0 €" at bounding box center [83, 105] width 56 height 10
drag, startPoint x: 403, startPoint y: 87, endPoint x: 168, endPoint y: 119, distance: 237.2
click at [453, 115] on div "Total encaissé 0 € 0 € vs mois dernier : 0 € En attente 0 € Commissions 0%" at bounding box center [420, 112] width 731 height 48
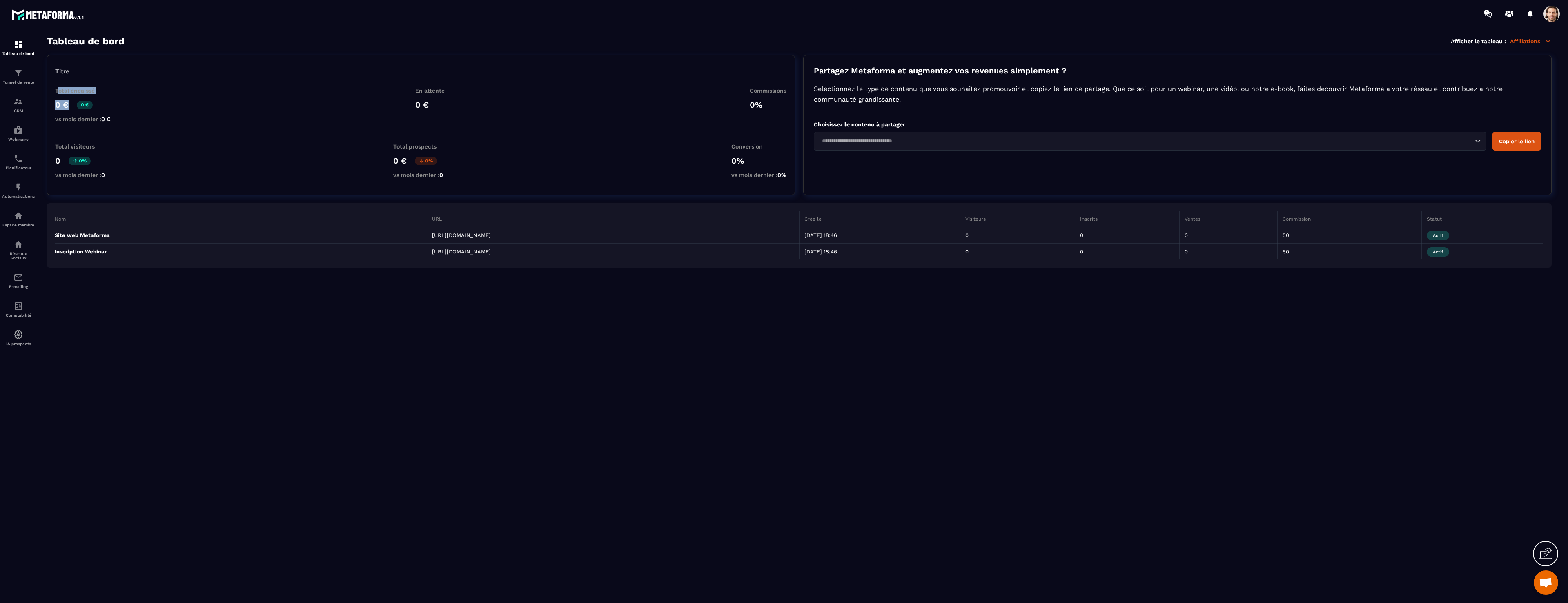
drag, startPoint x: 59, startPoint y: 92, endPoint x: 69, endPoint y: 108, distance: 18.9
click at [69, 108] on div "Total encaissé 0 € 0 € vs mois dernier : 0 €" at bounding box center [83, 107] width 56 height 39
click at [126, 140] on div "Titre Total encaissé 0 € 0 € vs mois dernier : 0 € En attente 0 € Commissions 0…" at bounding box center [421, 125] width 748 height 140
drag, startPoint x: 1095, startPoint y: 250, endPoint x: 1119, endPoint y: 251, distance: 24.0
click at [1122, 251] on td "0" at bounding box center [1127, 251] width 104 height 16
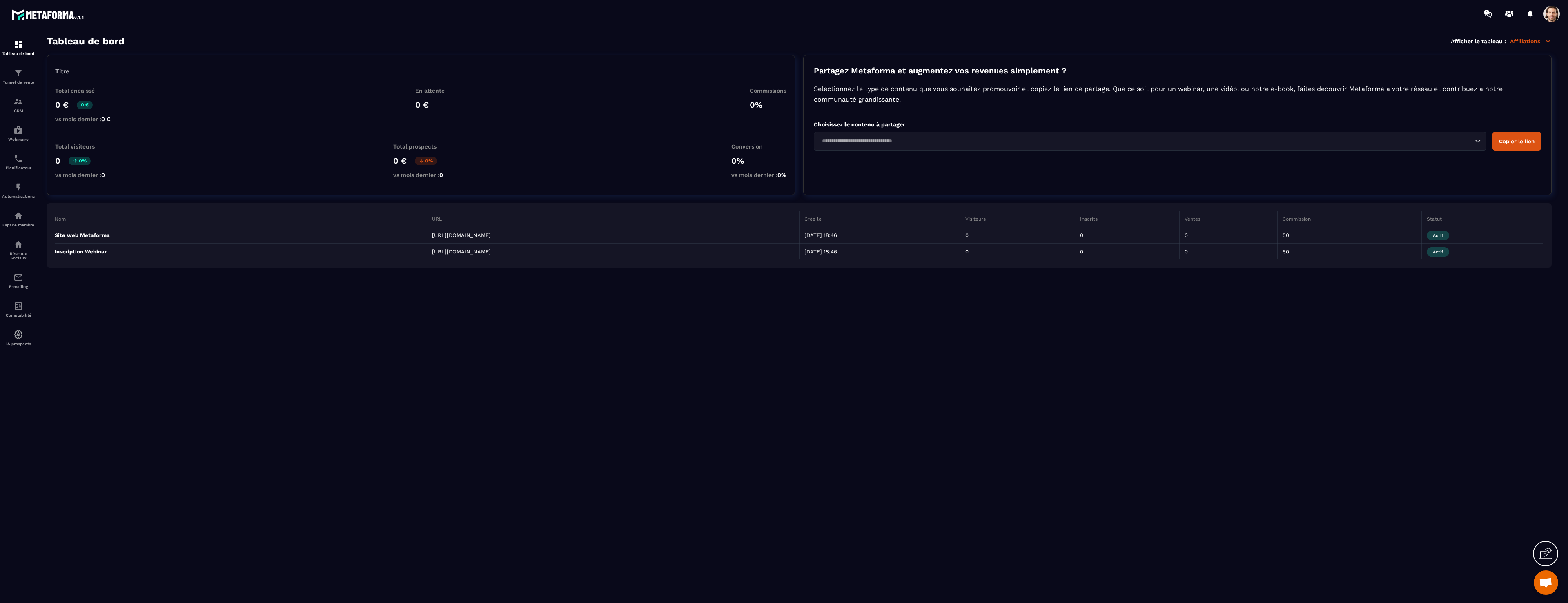
click at [1103, 251] on td "0" at bounding box center [1127, 251] width 104 height 16
click at [1102, 251] on td "0" at bounding box center [1127, 251] width 104 height 16
click at [1097, 251] on td "0" at bounding box center [1127, 251] width 104 height 16
click at [1093, 250] on td "0" at bounding box center [1127, 251] width 104 height 16
drag, startPoint x: 1203, startPoint y: 253, endPoint x: 977, endPoint y: 248, distance: 226.1
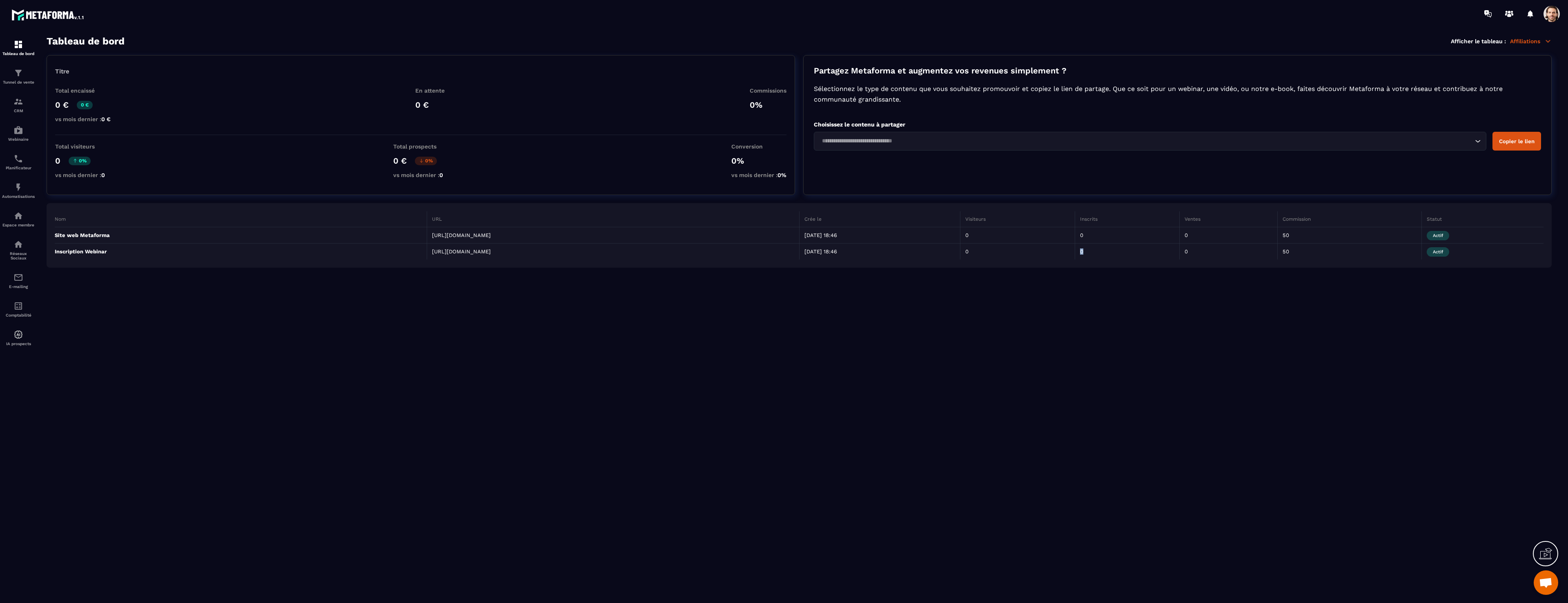
click at [978, 249] on tr "Inscription Webinar [URL][DOMAIN_NAME] [DATE] 18:46 0 0 0 50 Actif" at bounding box center [799, 251] width 1488 height 16
click at [26, 79] on div "Tunnel de vente" at bounding box center [18, 76] width 33 height 16
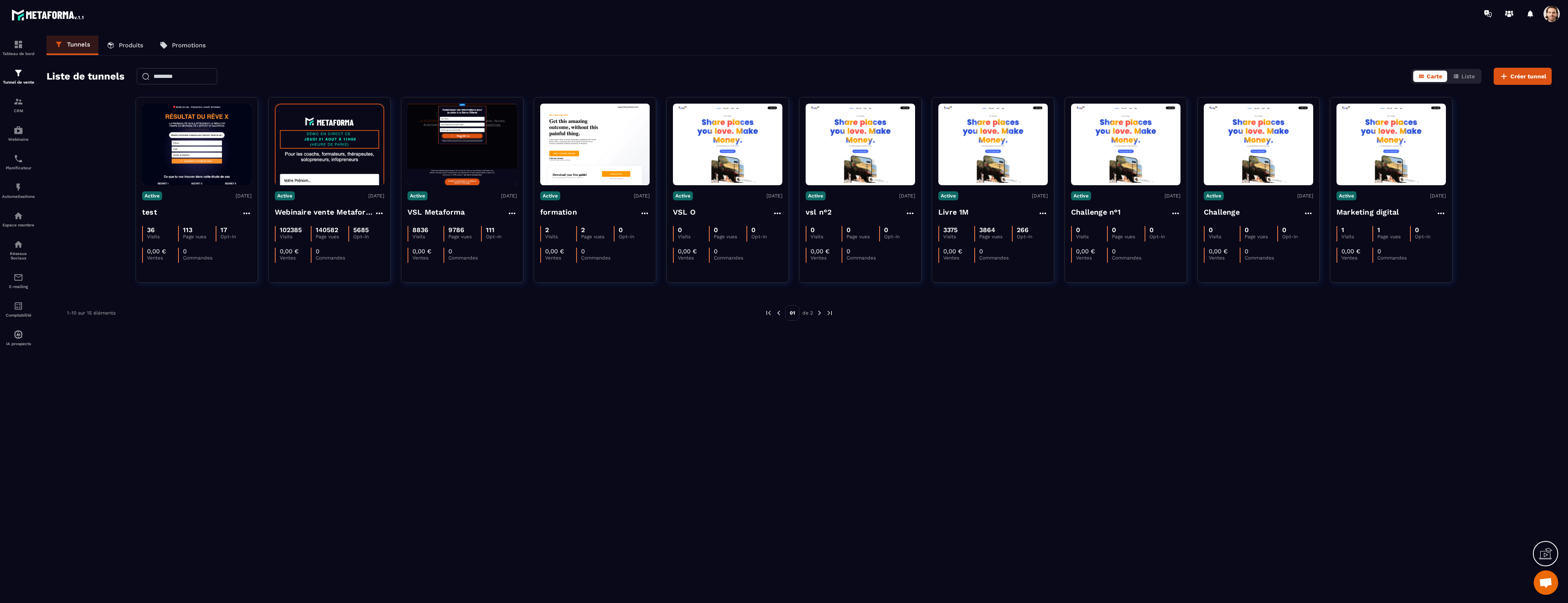
click at [122, 41] on link "Produits" at bounding box center [125, 46] width 53 height 20
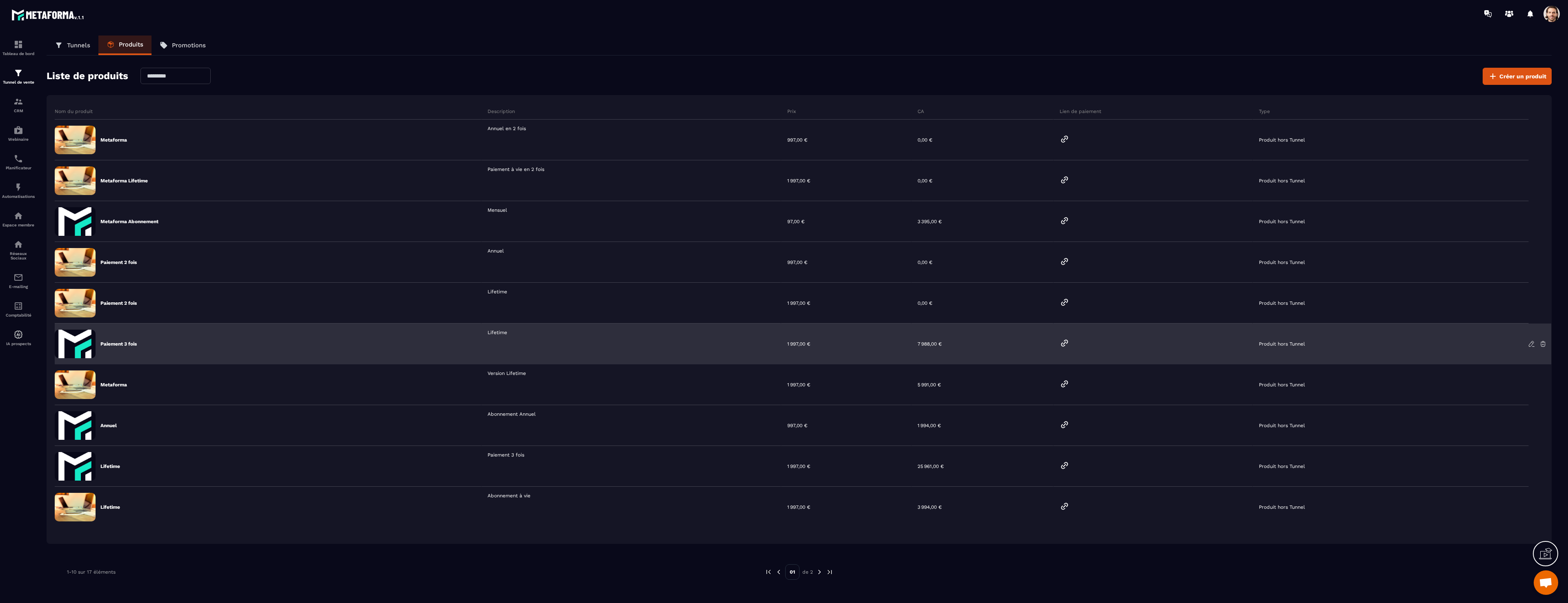
click at [1064, 345] on icon at bounding box center [1064, 343] width 6 height 6
click at [1529, 344] on icon at bounding box center [1530, 343] width 7 height 7
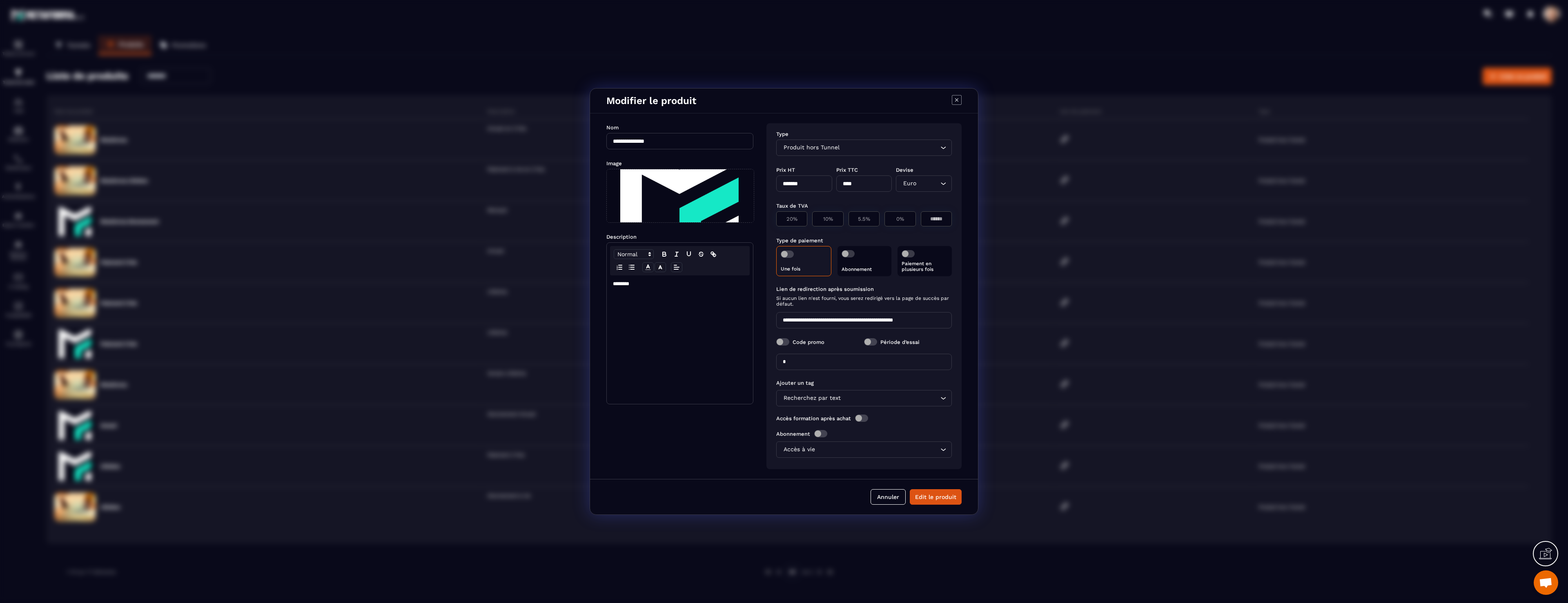
click at [650, 285] on p "********" at bounding box center [679, 283] width 134 height 7
drag, startPoint x: 632, startPoint y: 285, endPoint x: 614, endPoint y: 285, distance: 18.0
click at [609, 284] on div "********" at bounding box center [679, 339] width 147 height 129
drag, startPoint x: 671, startPoint y: 291, endPoint x: 594, endPoint y: 286, distance: 77.2
click at [594, 285] on div "**********" at bounding box center [783, 296] width 388 height 366
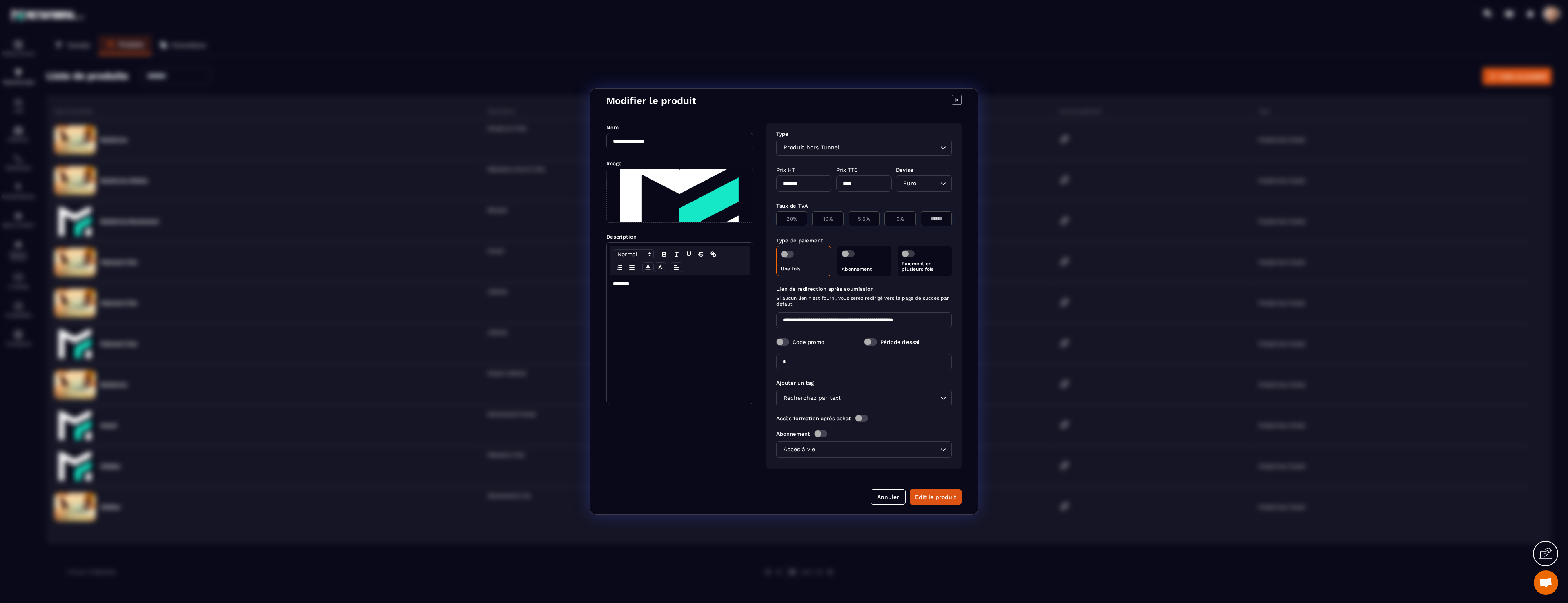
drag, startPoint x: 961, startPoint y: 97, endPoint x: 957, endPoint y: 97, distance: 4.0
click at [962, 96] on div "Modifier le produit" at bounding box center [783, 101] width 388 height 25
drag, startPoint x: 957, startPoint y: 97, endPoint x: 820, endPoint y: 155, distance: 148.8
click at [957, 97] on icon "Modal window" at bounding box center [957, 100] width 10 height 10
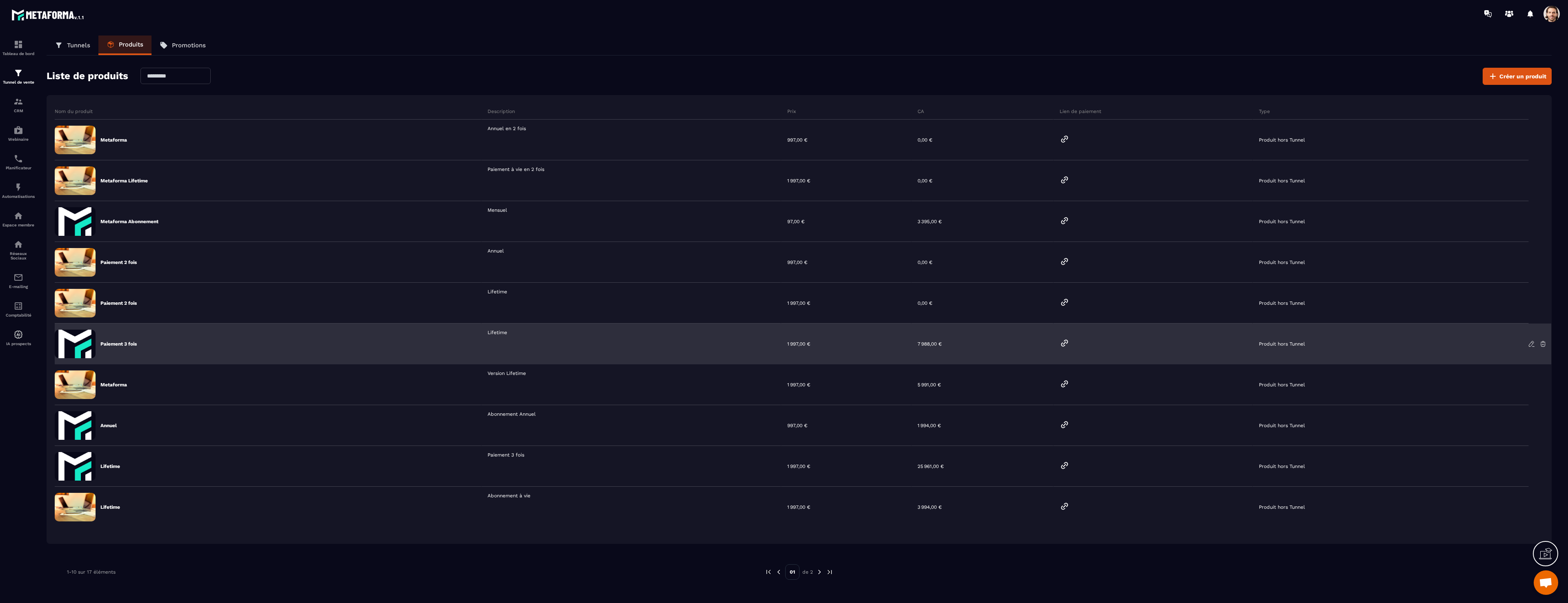
click at [1061, 341] on icon at bounding box center [1064, 343] width 10 height 10
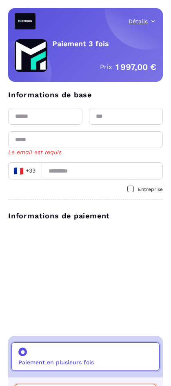
click at [138, 23] on button "Détails" at bounding box center [143, 21] width 28 height 8
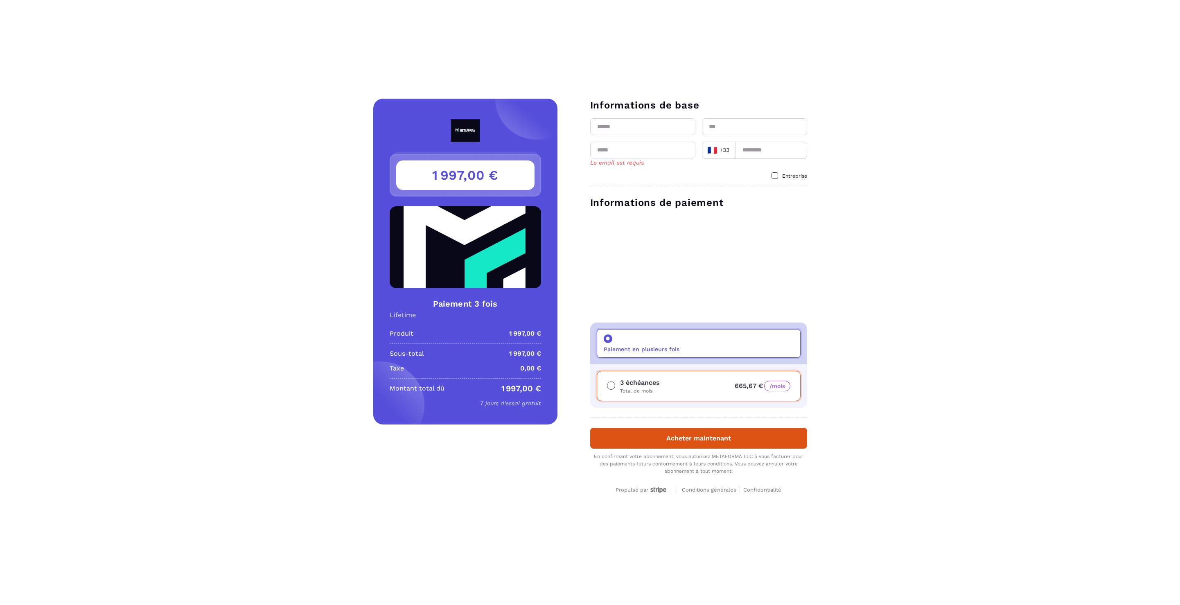
drag, startPoint x: 1179, startPoint y: 51, endPoint x: 548, endPoint y: 190, distance: 647.1
click at [618, 37] on section "Fermer Paiement 3 fois Prix 1 997,00 € Lifetime Détail des coûts Produit 1 997,…" at bounding box center [590, 302] width 1180 height 605
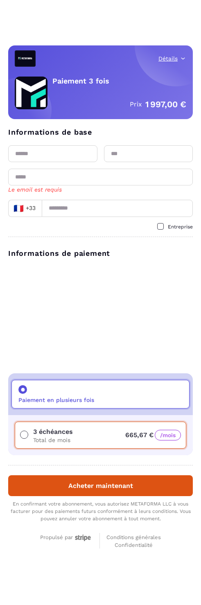
drag, startPoint x: 166, startPoint y: 47, endPoint x: 165, endPoint y: 52, distance: 5.4
click at [166, 48] on div "Détails Paiement 3 fois Prix 1 997,00 €" at bounding box center [100, 82] width 185 height 74
click at [168, 58] on button "Détails" at bounding box center [172, 58] width 28 height 8
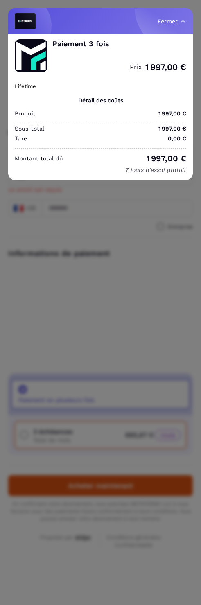
click at [181, 21] on img at bounding box center [183, 21] width 7 height 7
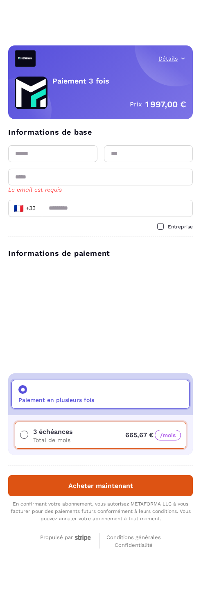
click at [168, 57] on button "Détails" at bounding box center [172, 58] width 28 height 8
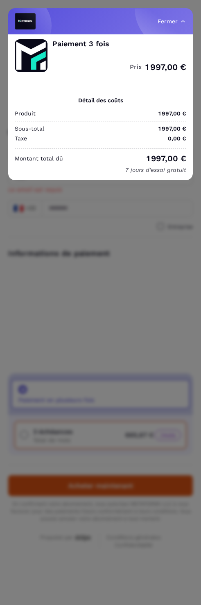
click at [174, 23] on button "Fermer" at bounding box center [172, 21] width 29 height 8
